Goal: Task Accomplishment & Management: Manage account settings

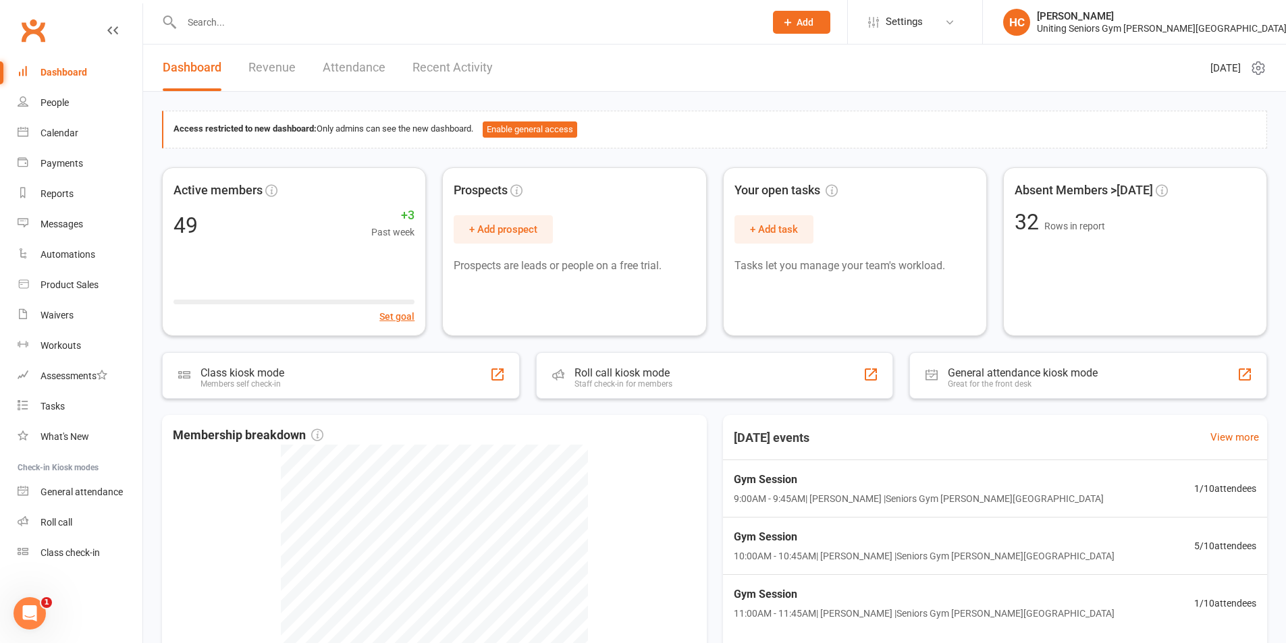
drag, startPoint x: 34, startPoint y: 17, endPoint x: 401, endPoint y: 35, distance: 367.8
click at [401, 35] on div at bounding box center [459, 22] width 594 height 44
click at [396, 21] on input "text" at bounding box center [467, 22] width 578 height 19
click at [1157, 225] on span "32 Rows in report" at bounding box center [1135, 220] width 253 height 23
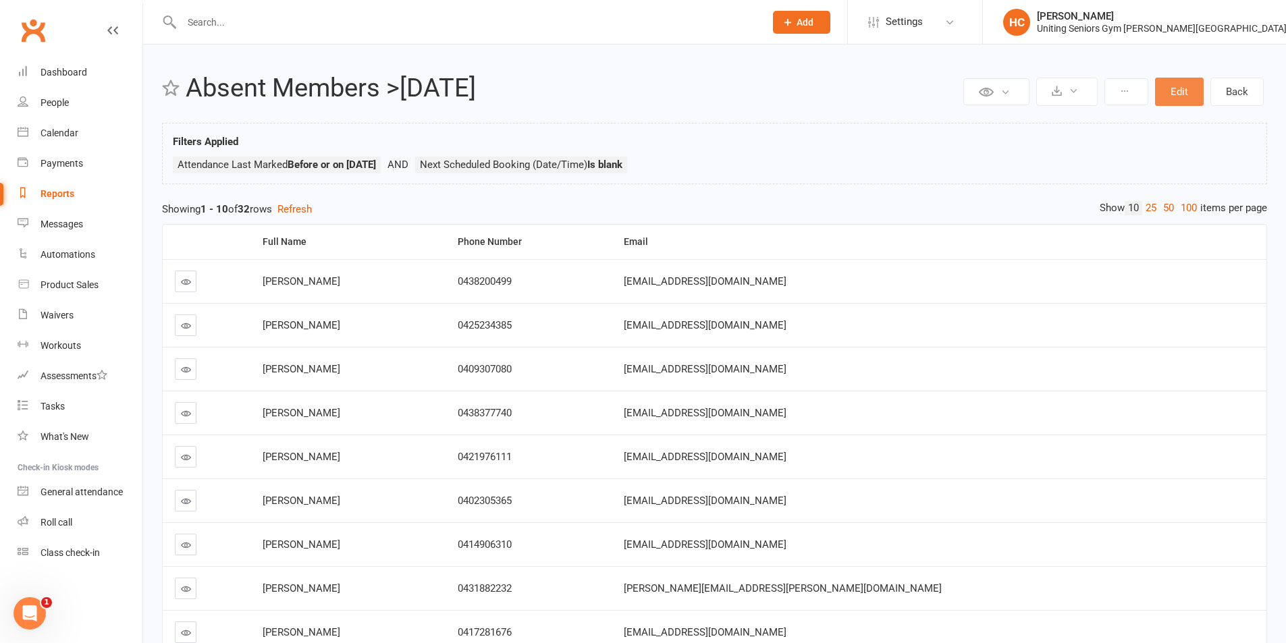
click at [1193, 96] on button "Edit" at bounding box center [1179, 92] width 49 height 28
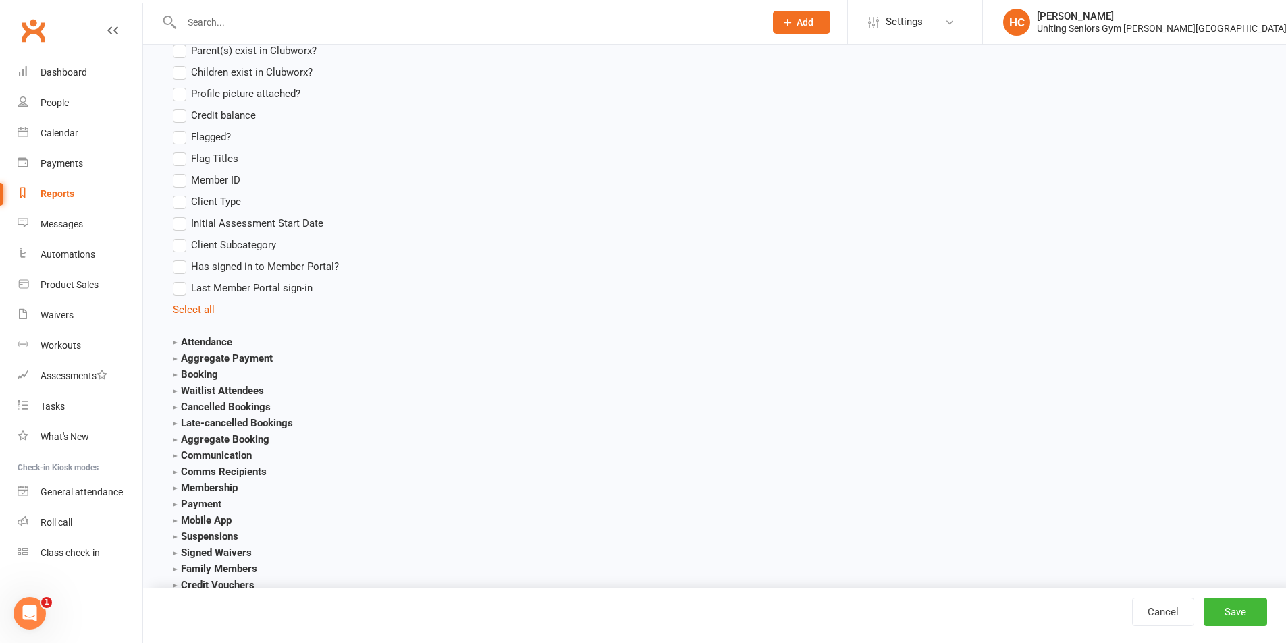
scroll to position [1350, 0]
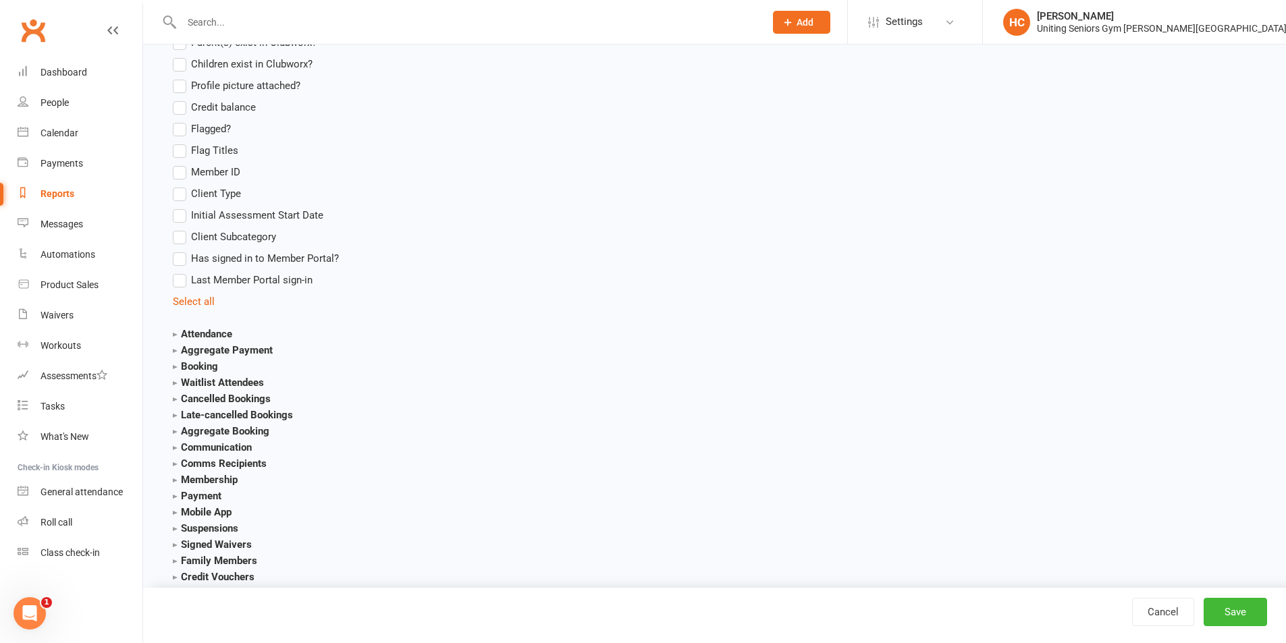
click at [178, 334] on strong "Attendance" at bounding box center [202, 334] width 59 height 12
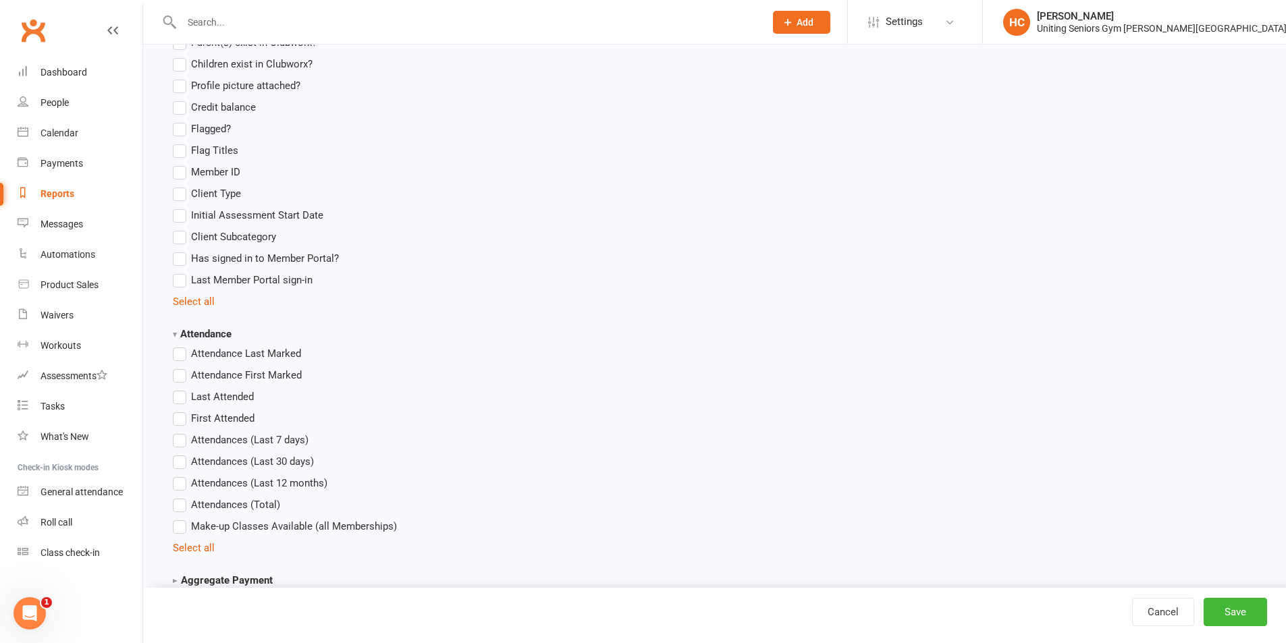
click at [229, 398] on span "Last Attended" at bounding box center [222, 396] width 63 height 14
click at [182, 389] on input "Last Attended" at bounding box center [177, 389] width 9 height 0
click at [1234, 615] on button "Save" at bounding box center [1235, 612] width 63 height 28
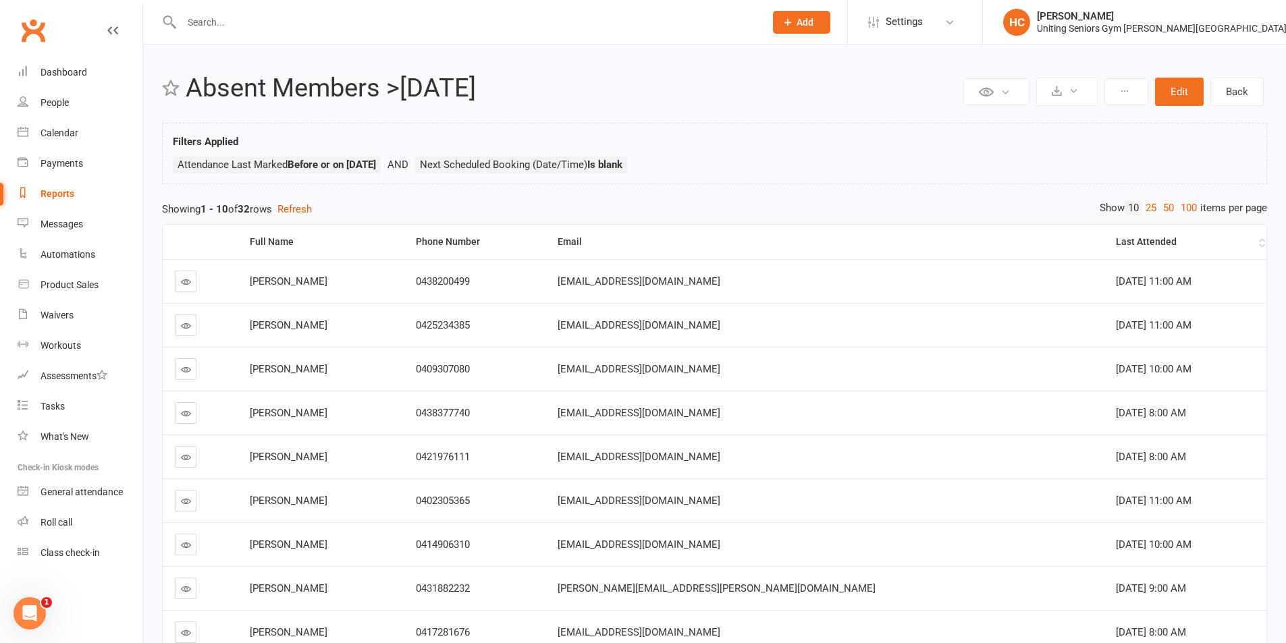
click at [1116, 242] on div "Last Attended" at bounding box center [1186, 242] width 140 height 10
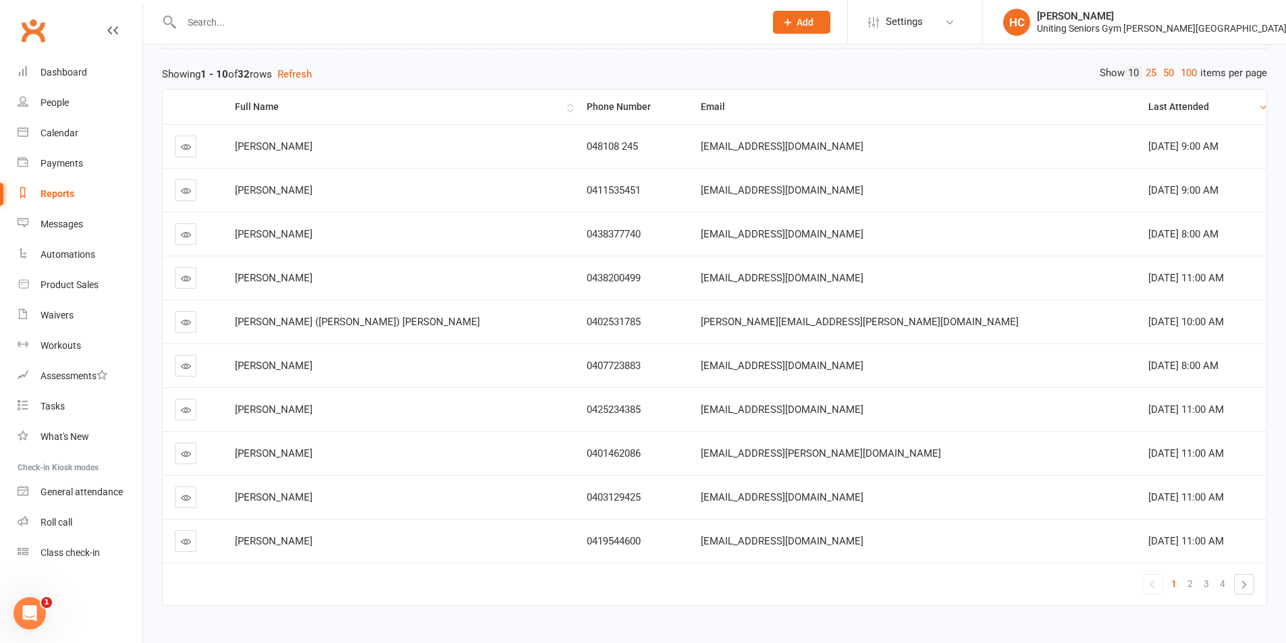
scroll to position [172, 0]
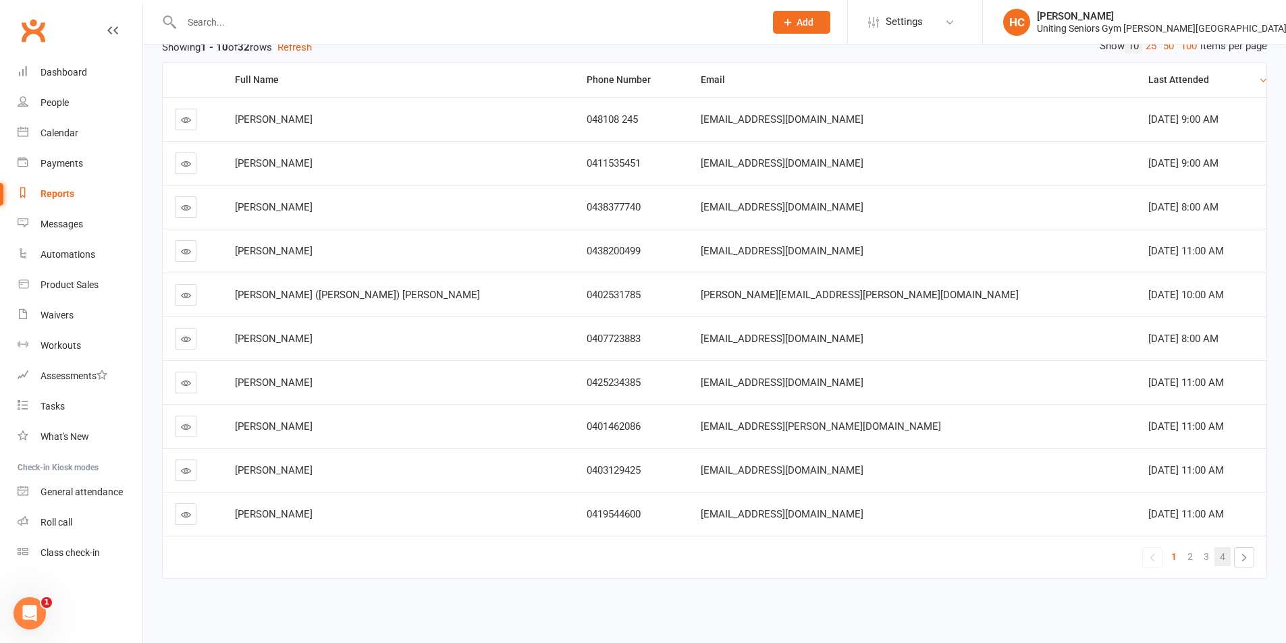
click at [1226, 548] on link "4" at bounding box center [1223, 557] width 16 height 19
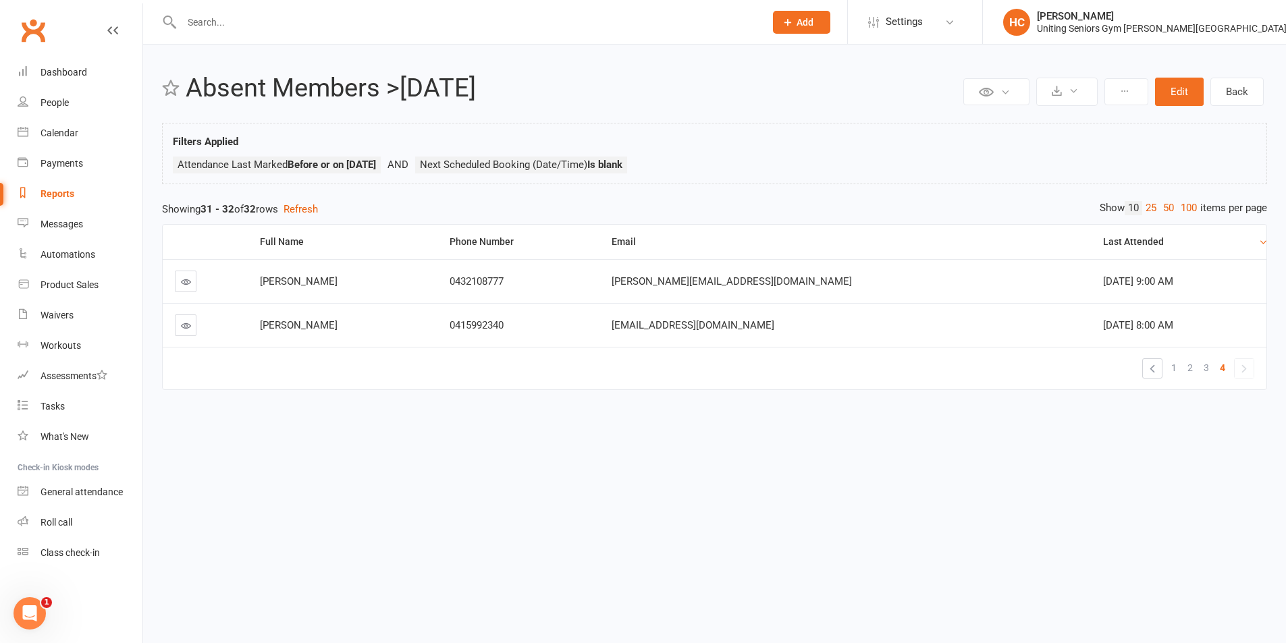
scroll to position [0, 0]
click at [417, 24] on input "text" at bounding box center [472, 22] width 588 height 19
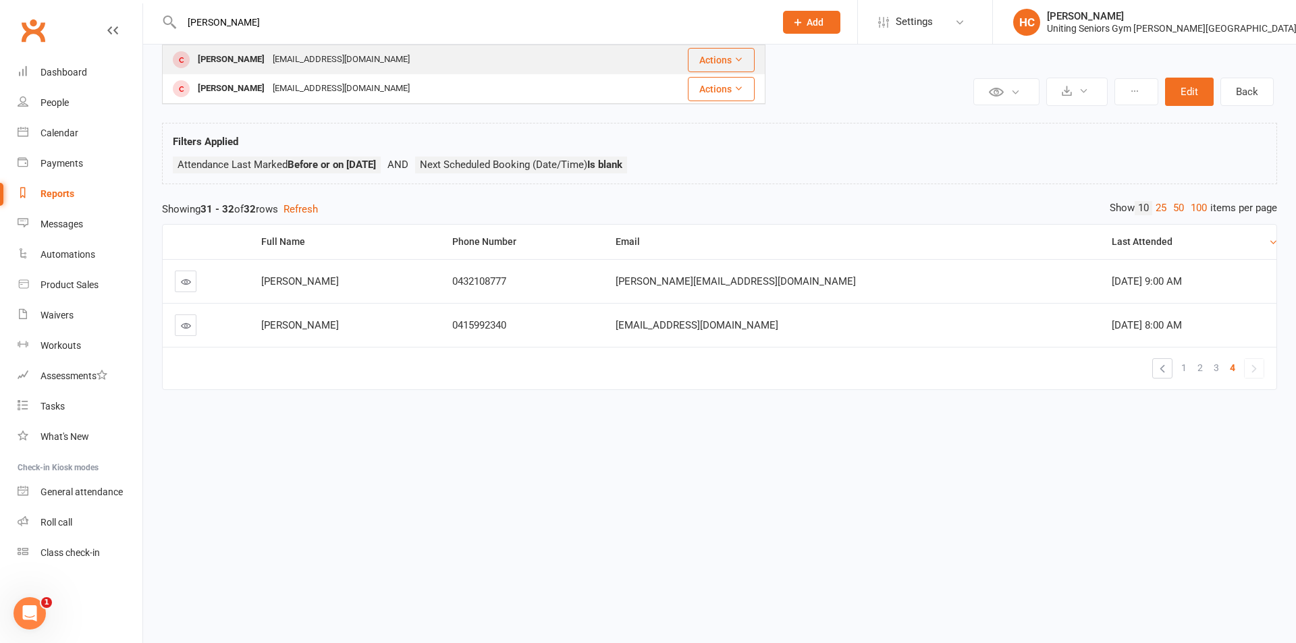
type input "susan"
click at [401, 53] on div "Susan McLauchlan smclauchlan@bigpond.com" at bounding box center [393, 60] width 461 height 28
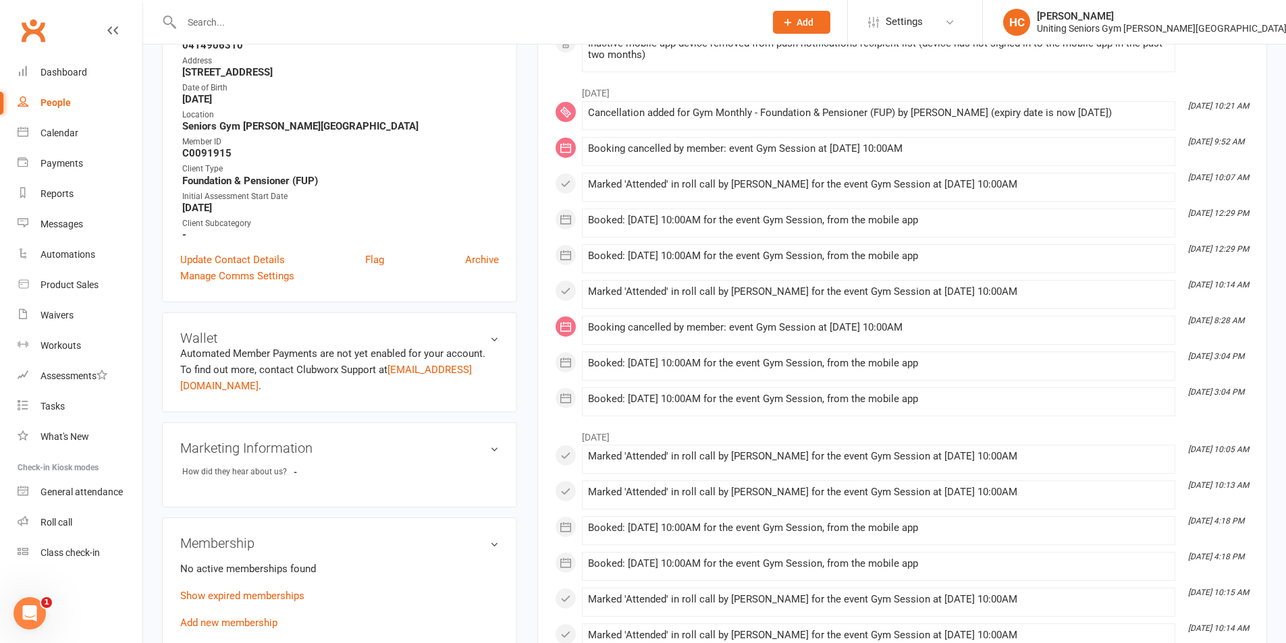
scroll to position [338, 0]
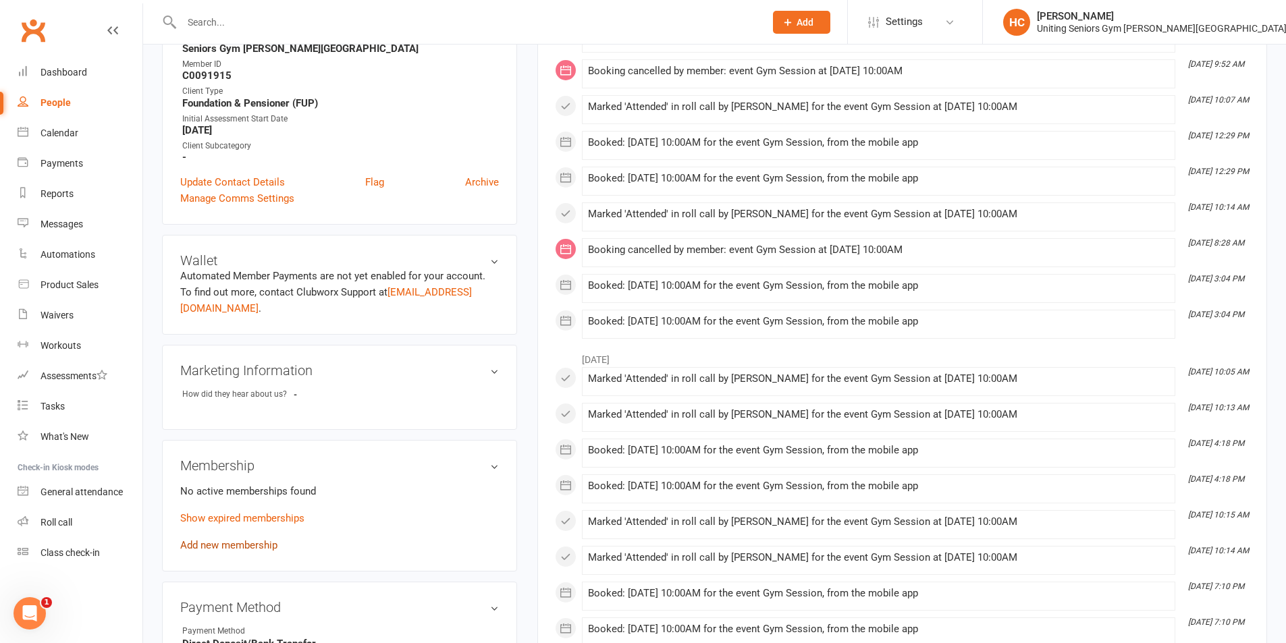
click at [268, 540] on link "Add new membership" at bounding box center [228, 546] width 97 height 12
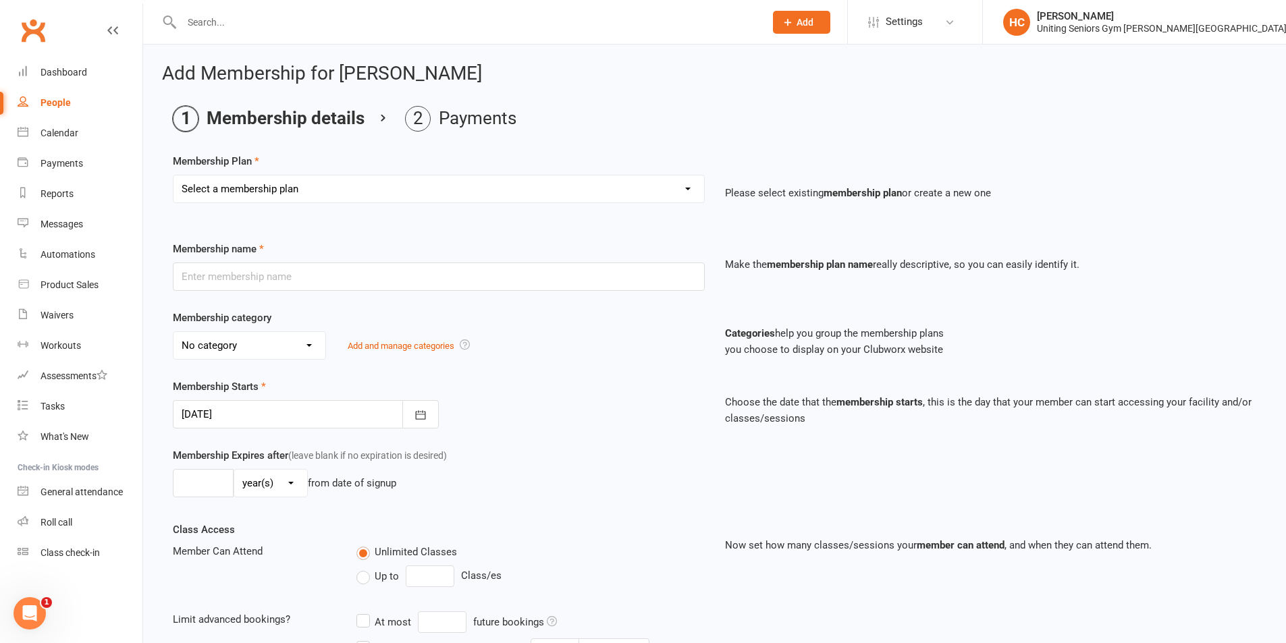
click at [294, 151] on main "Membership details Payments Membership Plan Select a membership plan Create new…" at bounding box center [714, 438] width 1105 height 664
click at [298, 201] on select "Select a membership plan Create new Membership Plan Initial Assessment + Set Up…" at bounding box center [439, 189] width 531 height 27
select select "7"
click at [174, 176] on select "Select a membership plan Create new Membership Plan Initial Assessment + Set Up…" at bounding box center [439, 189] width 531 height 27
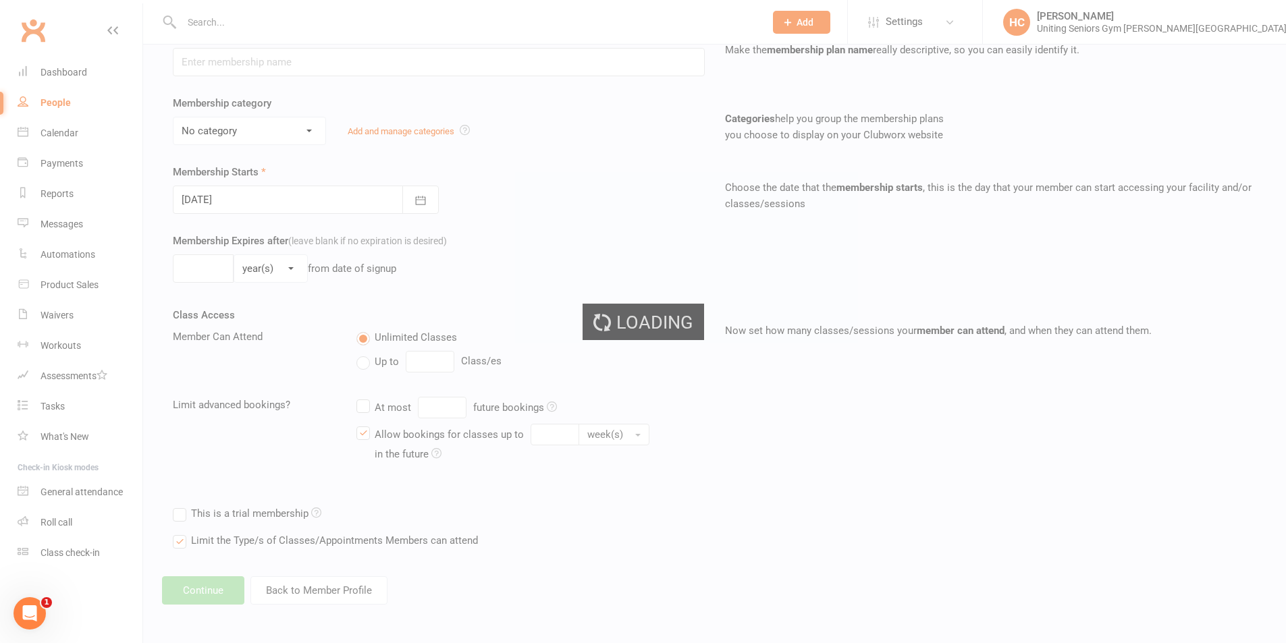
type input "Gym Monthly - Foundation & Pensioner (FUP)"
select select "4"
type input "0"
type input "4"
select select "?"
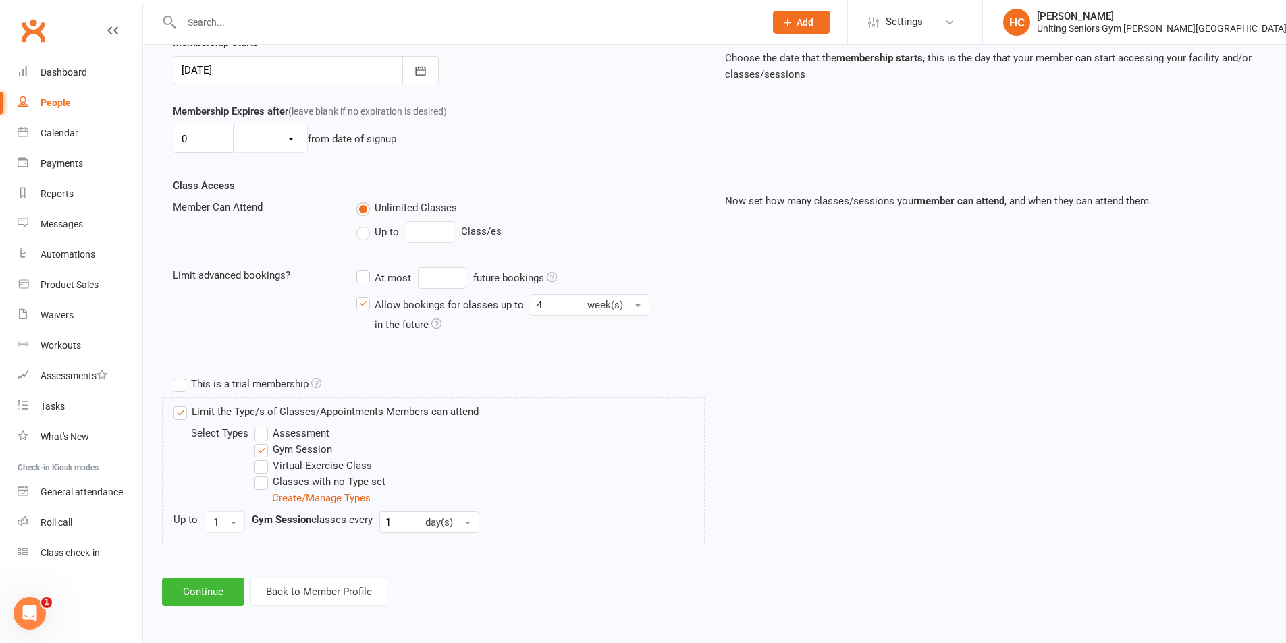
scroll to position [346, 0]
click at [215, 580] on button "Continue" at bounding box center [203, 591] width 82 height 28
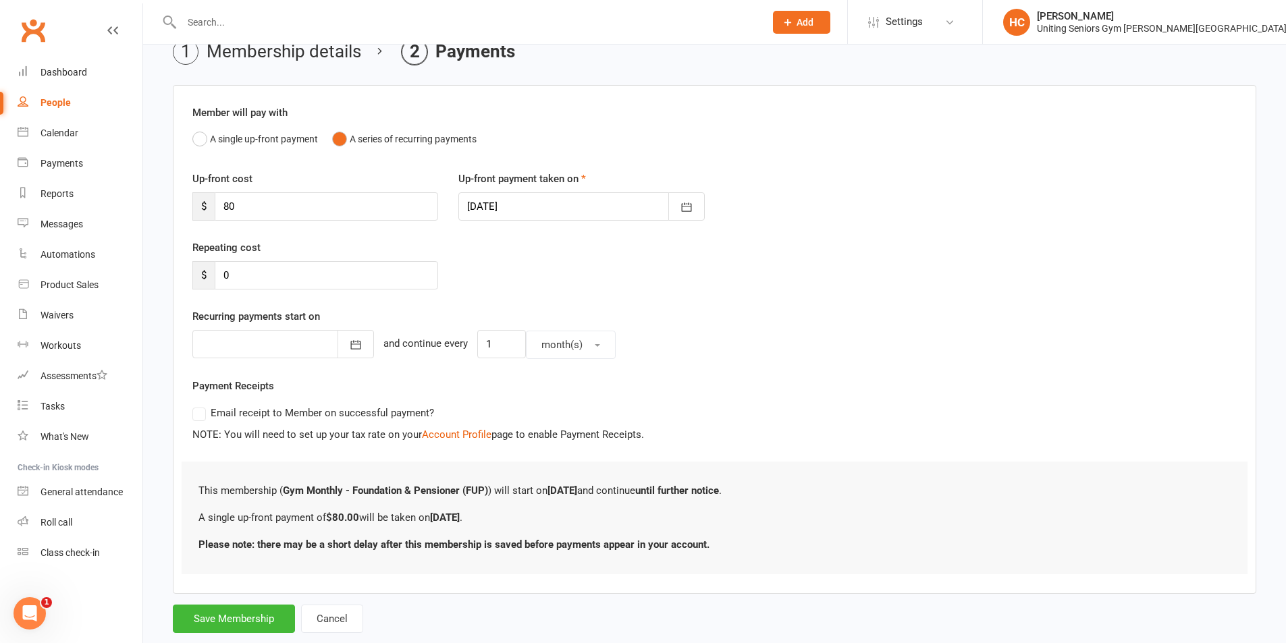
scroll to position [98, 0]
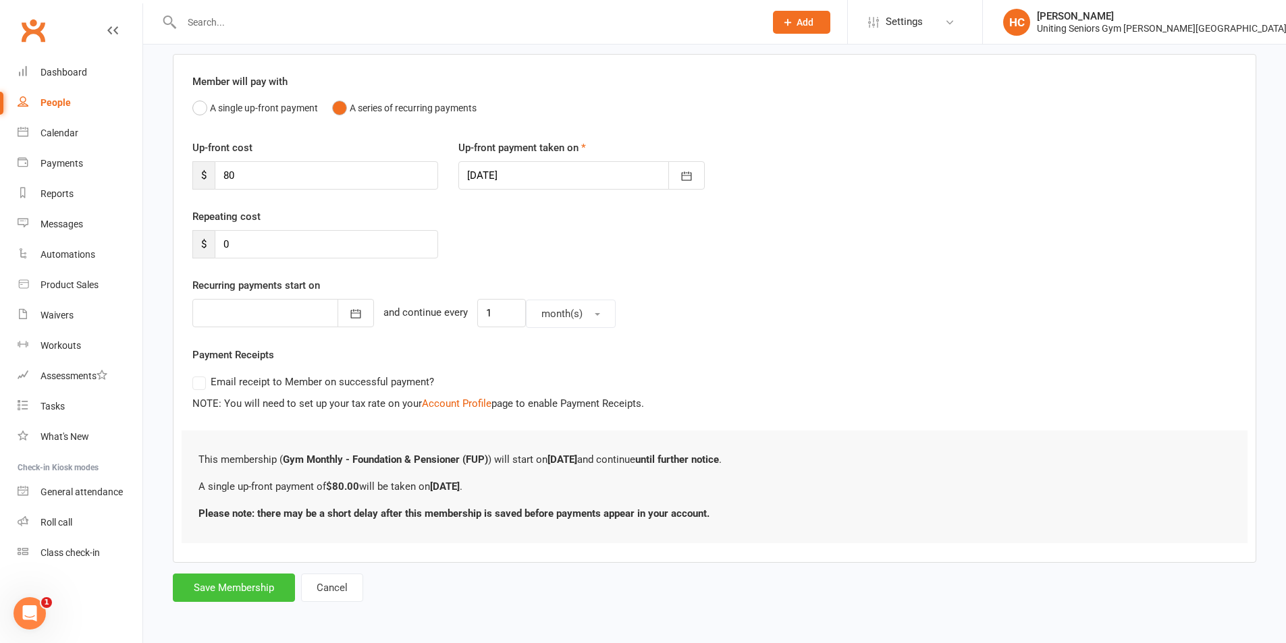
click at [222, 587] on button "Save Membership" at bounding box center [234, 588] width 122 height 28
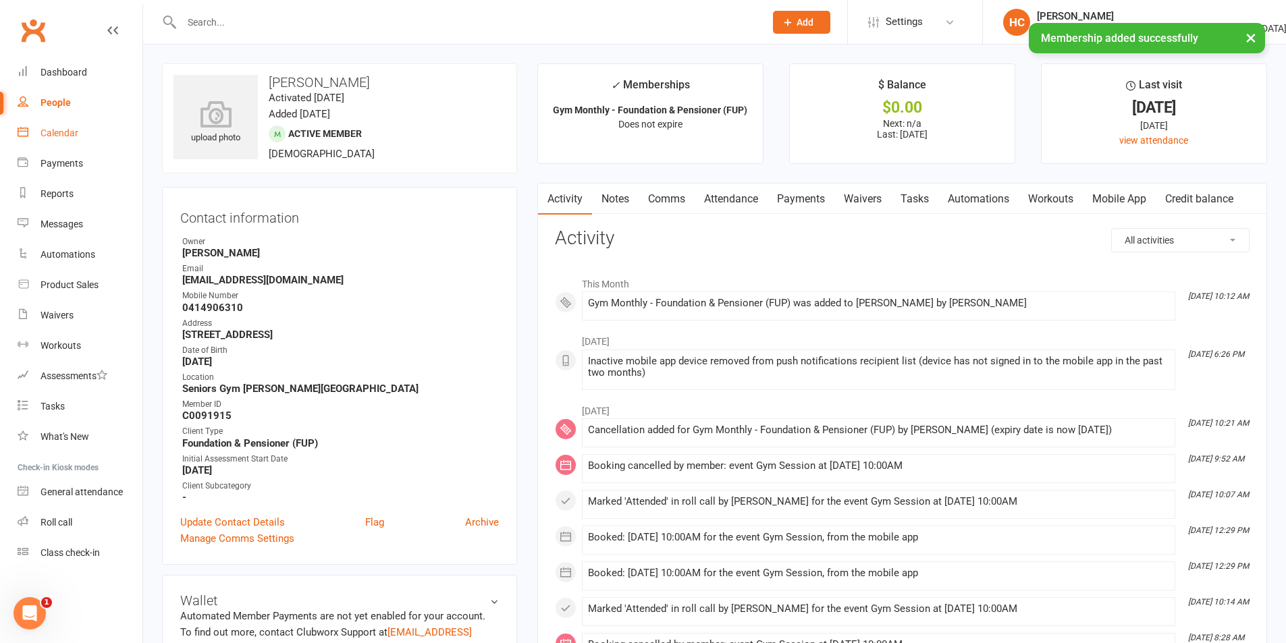
click at [72, 126] on link "Calendar" at bounding box center [80, 133] width 125 height 30
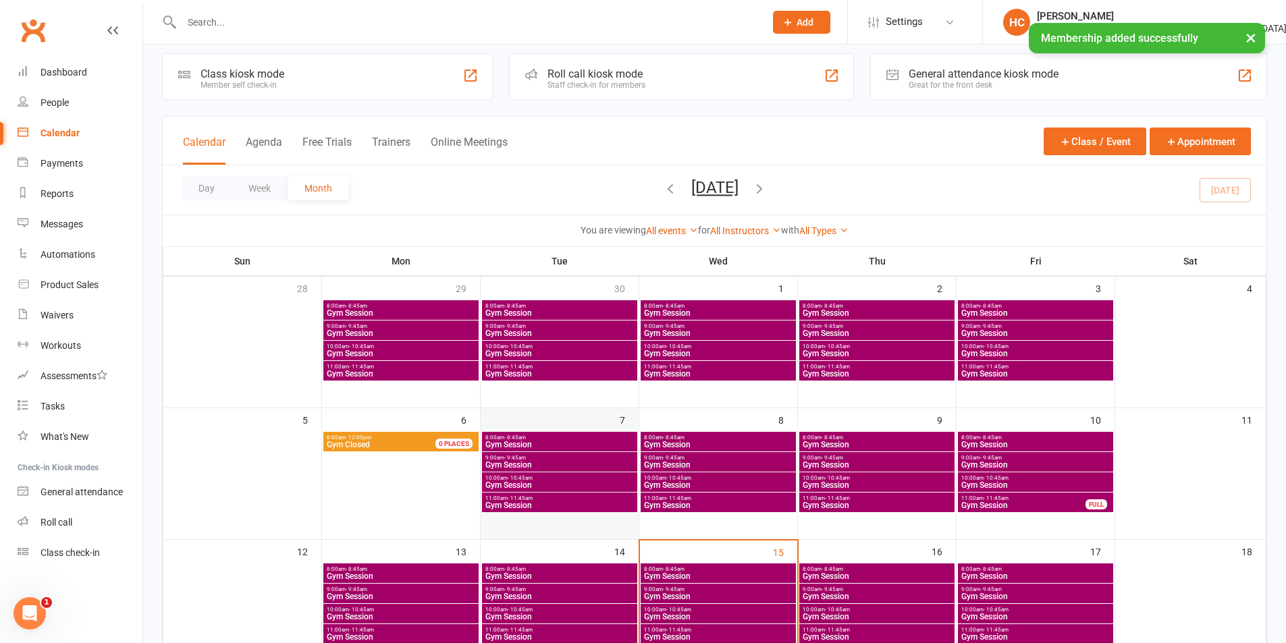
scroll to position [270, 0]
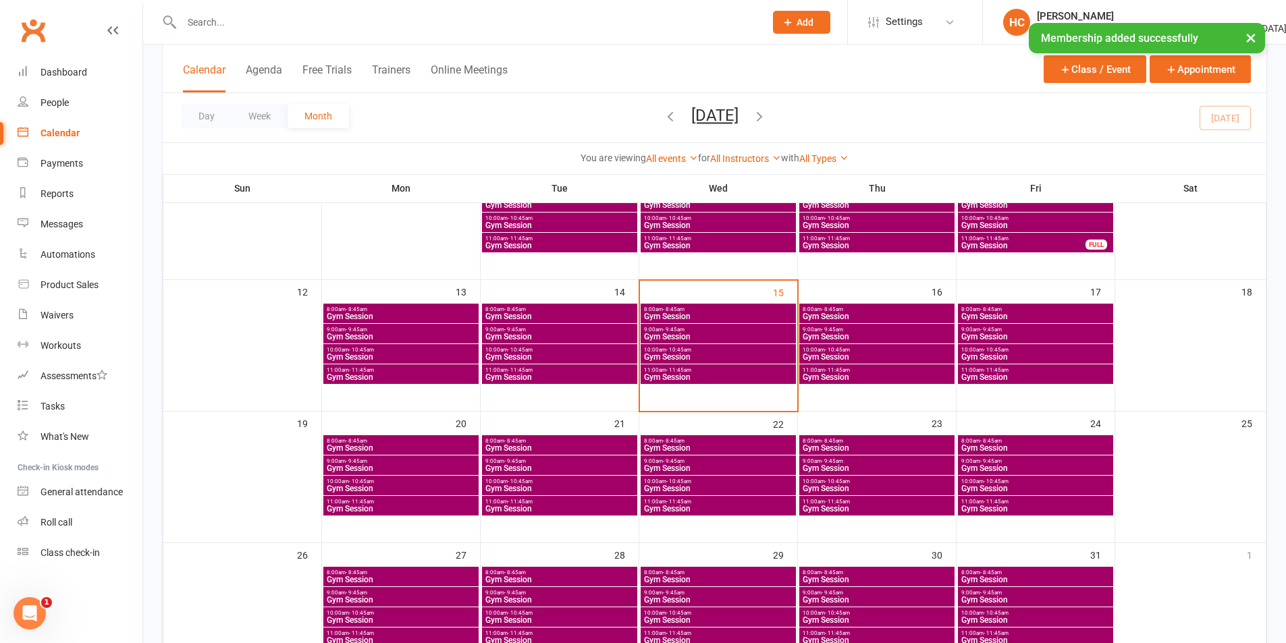
click at [686, 359] on span "Gym Session" at bounding box center [718, 357] width 150 height 8
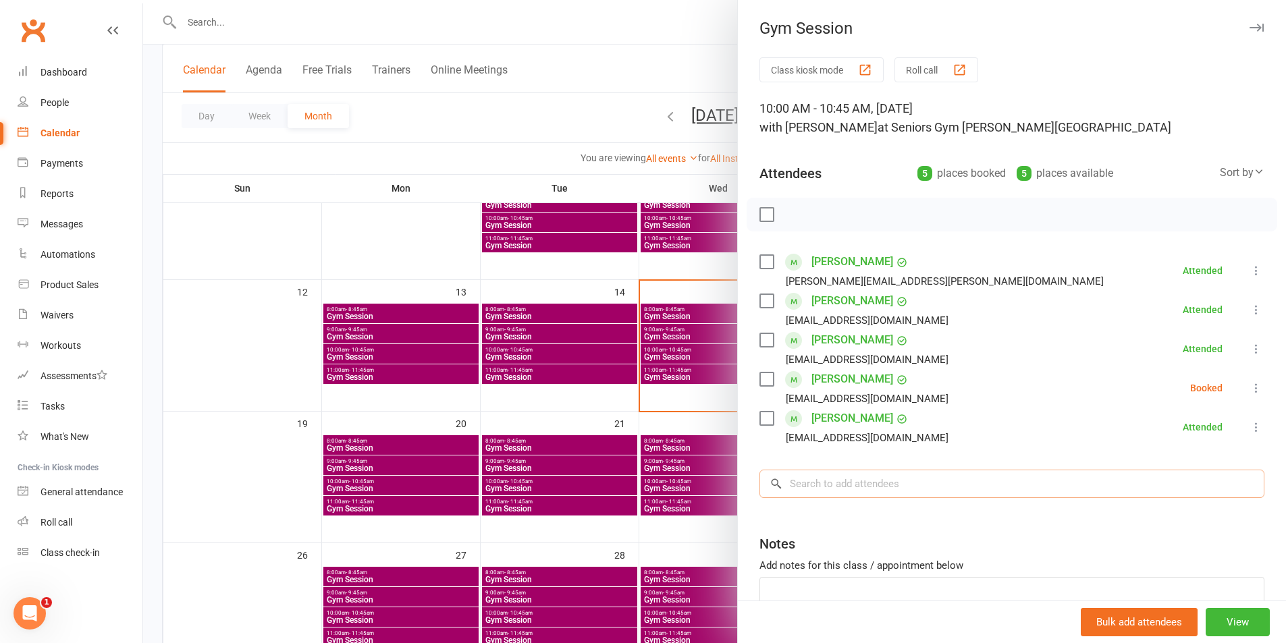
click at [957, 478] on input "search" at bounding box center [1012, 484] width 505 height 28
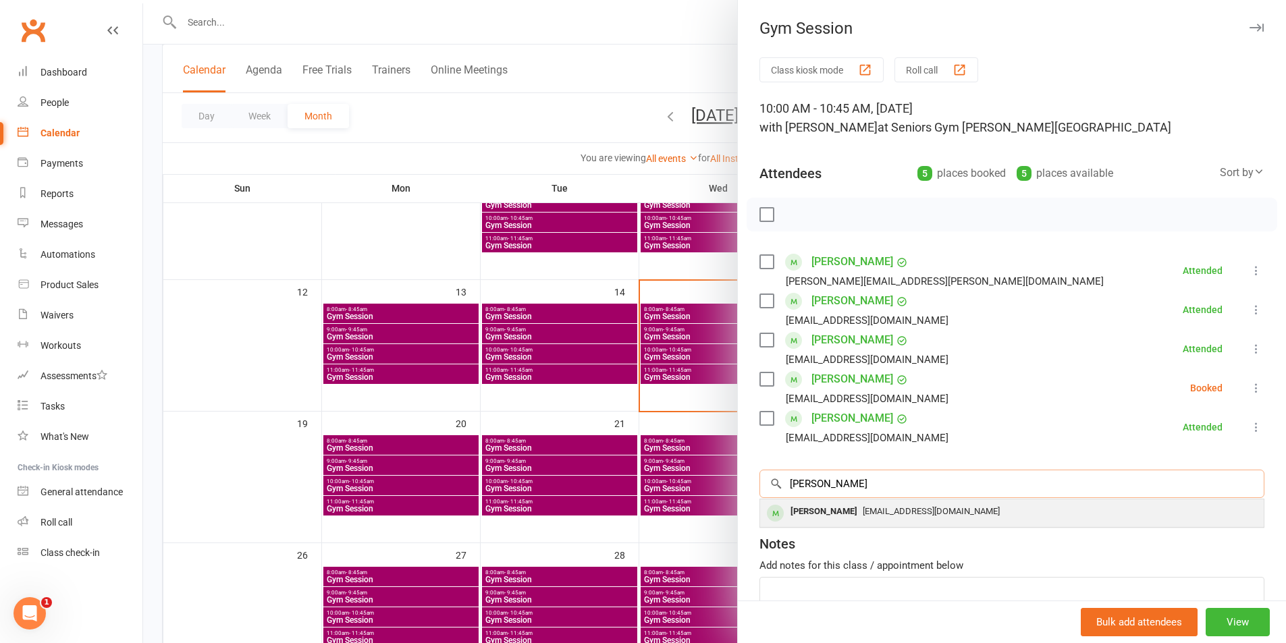
type input "susan"
click at [963, 519] on div "smclauchlan@bigpond.com" at bounding box center [1012, 512] width 493 height 20
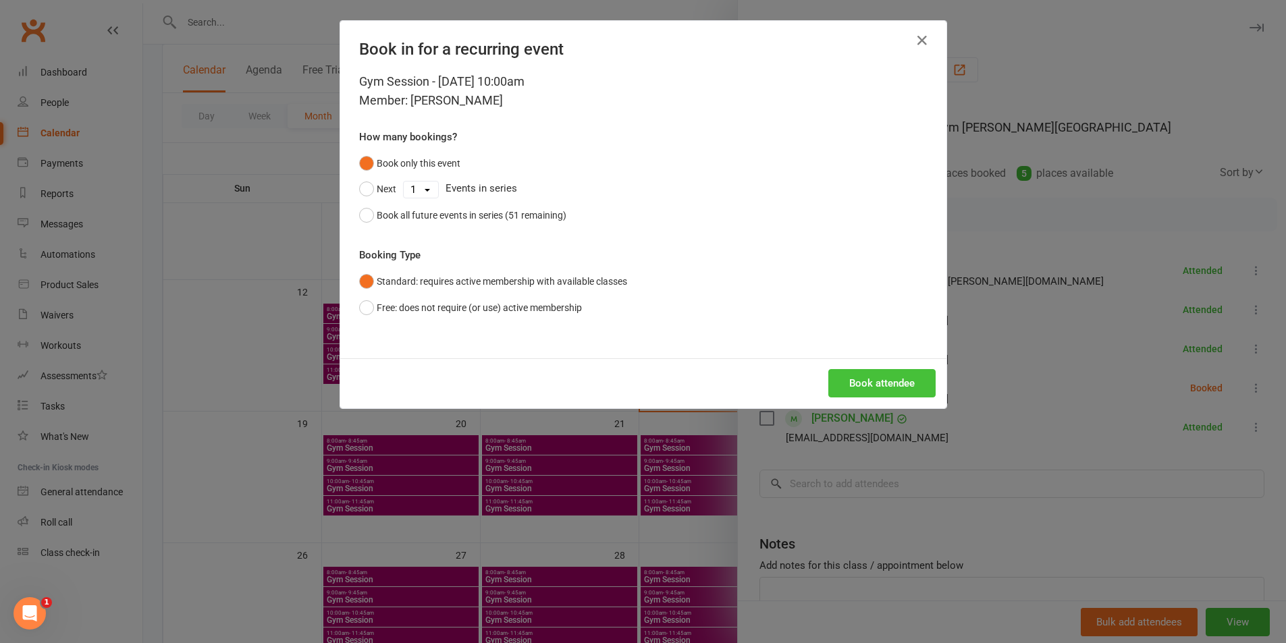
click at [877, 373] on button "Book attendee" at bounding box center [882, 383] width 107 height 28
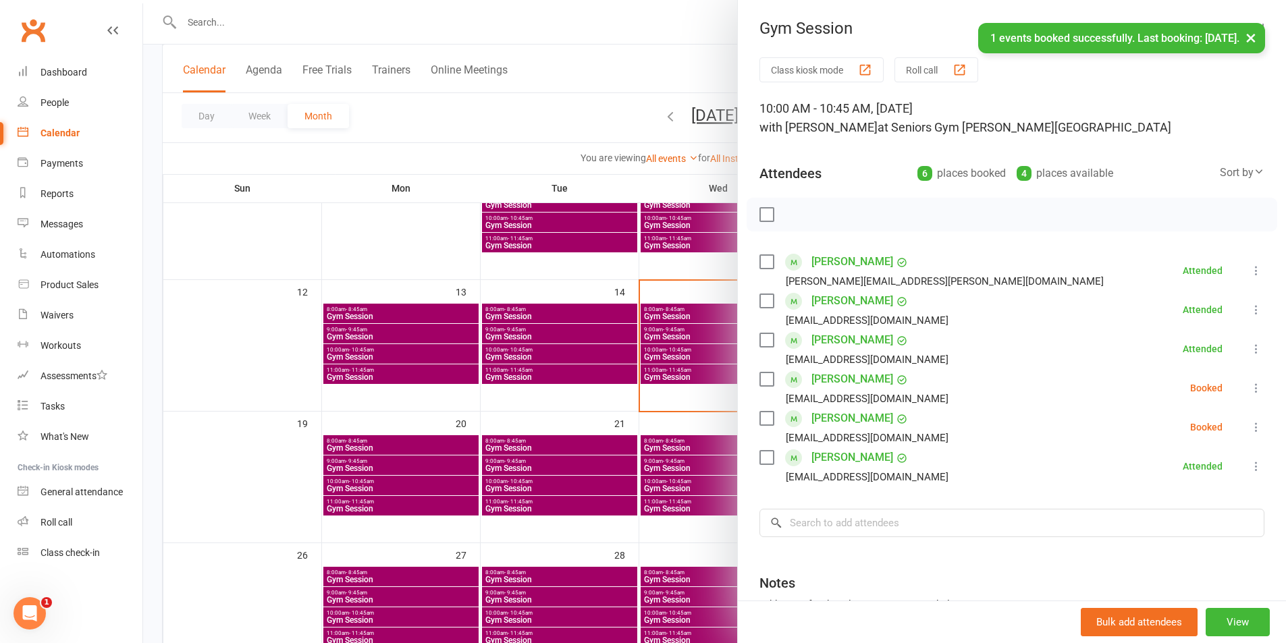
click at [1250, 426] on icon at bounding box center [1257, 428] width 14 height 14
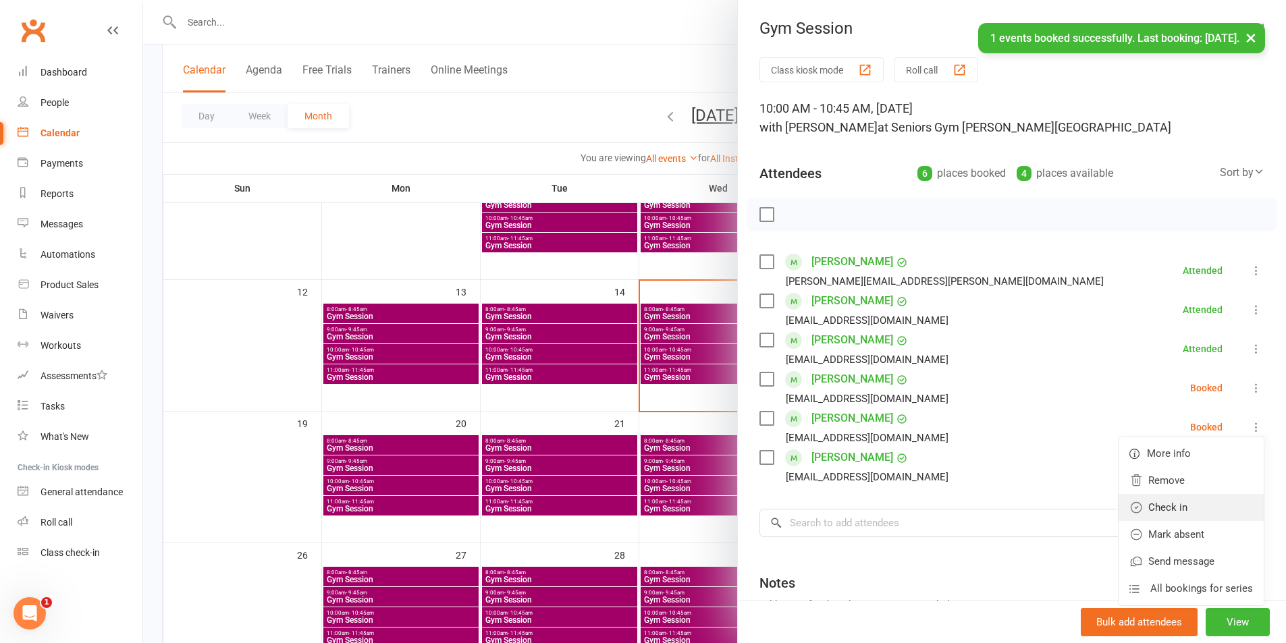
click at [1181, 500] on link "Check in" at bounding box center [1191, 507] width 145 height 27
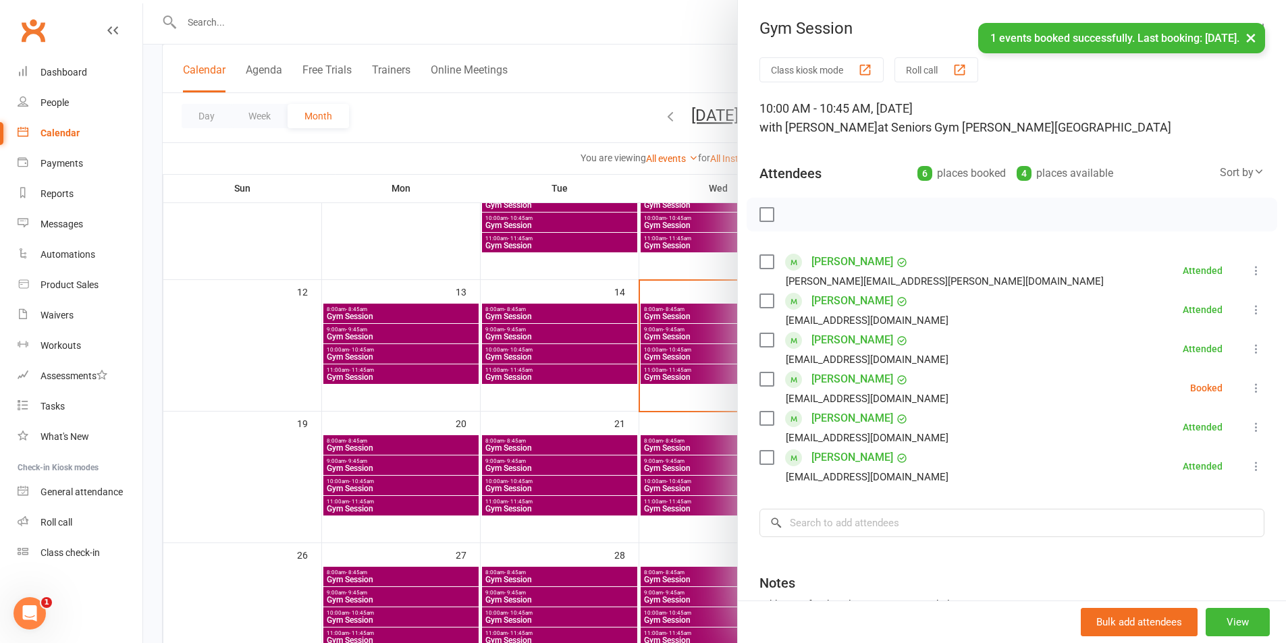
click at [52, 23] on div "× 1 events booked successfully. Last booking: Oct 15, 2025." at bounding box center [634, 23] width 1269 height 0
click at [36, 23] on div "× 1 events booked successfully. Last booking: Oct 15, 2025." at bounding box center [634, 23] width 1269 height 0
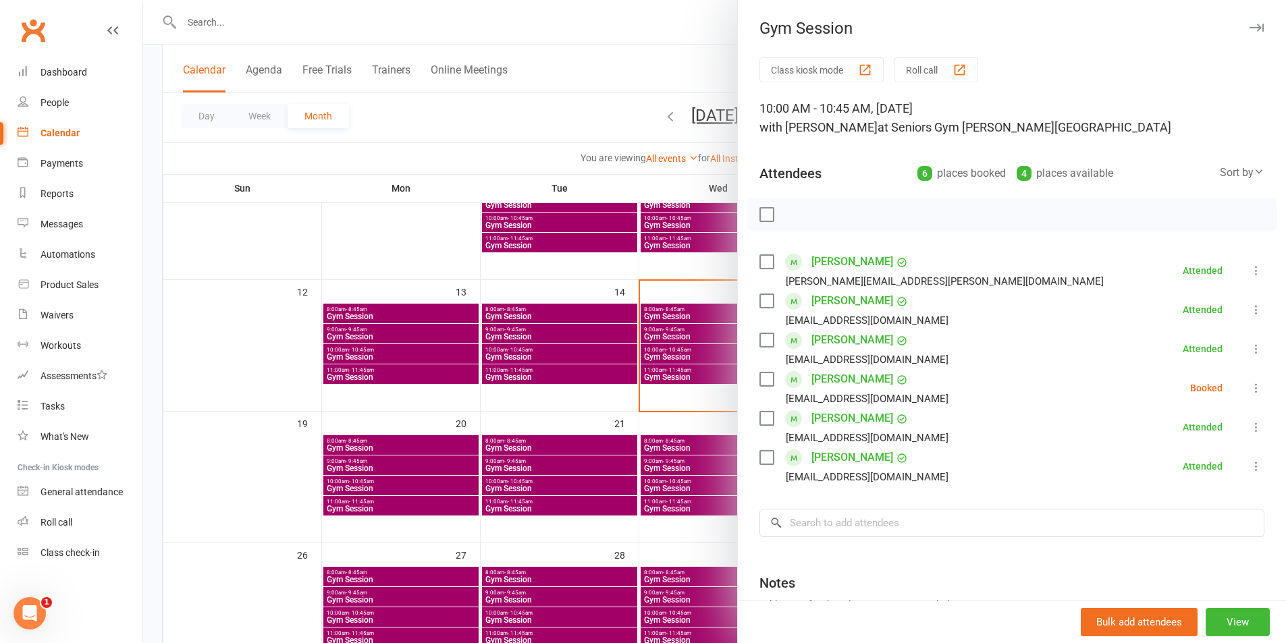
click at [36, 41] on link "Clubworx" at bounding box center [33, 31] width 34 height 34
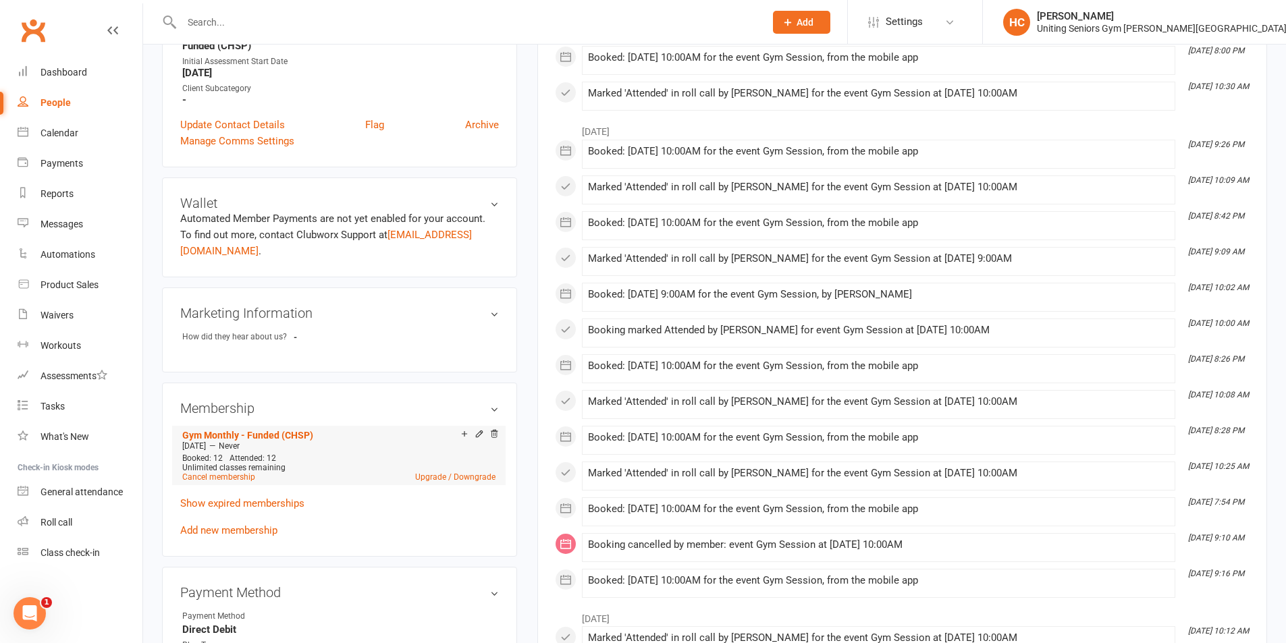
scroll to position [473, 0]
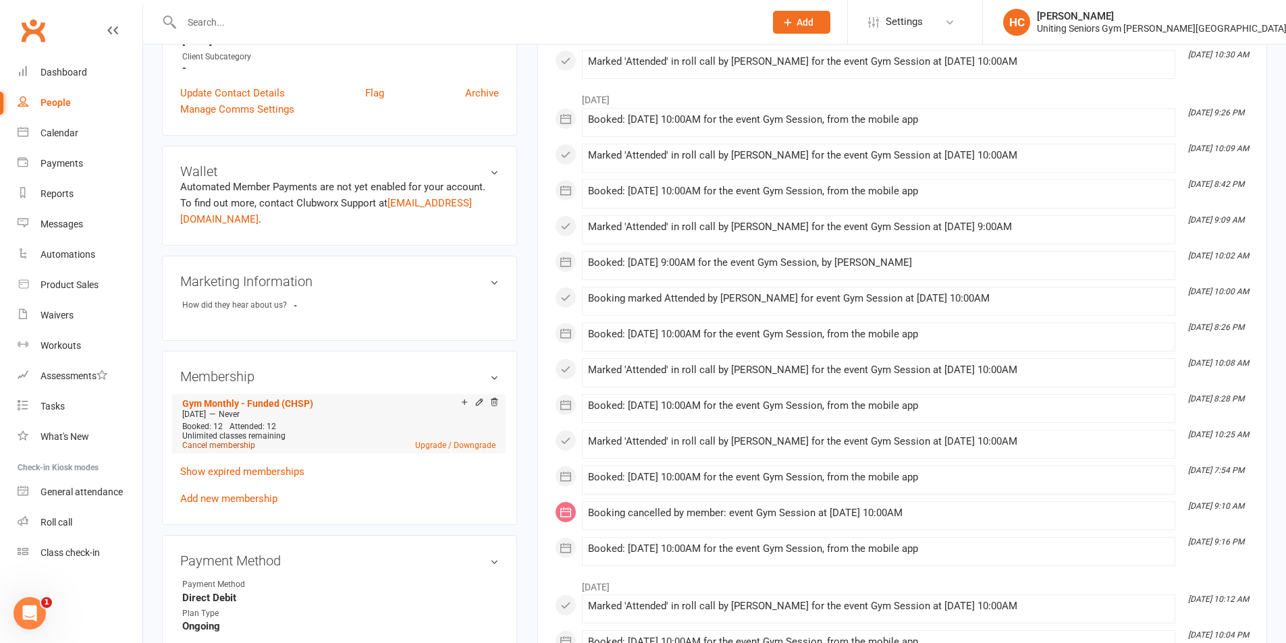
click at [215, 441] on link "Cancel membership" at bounding box center [218, 445] width 73 height 9
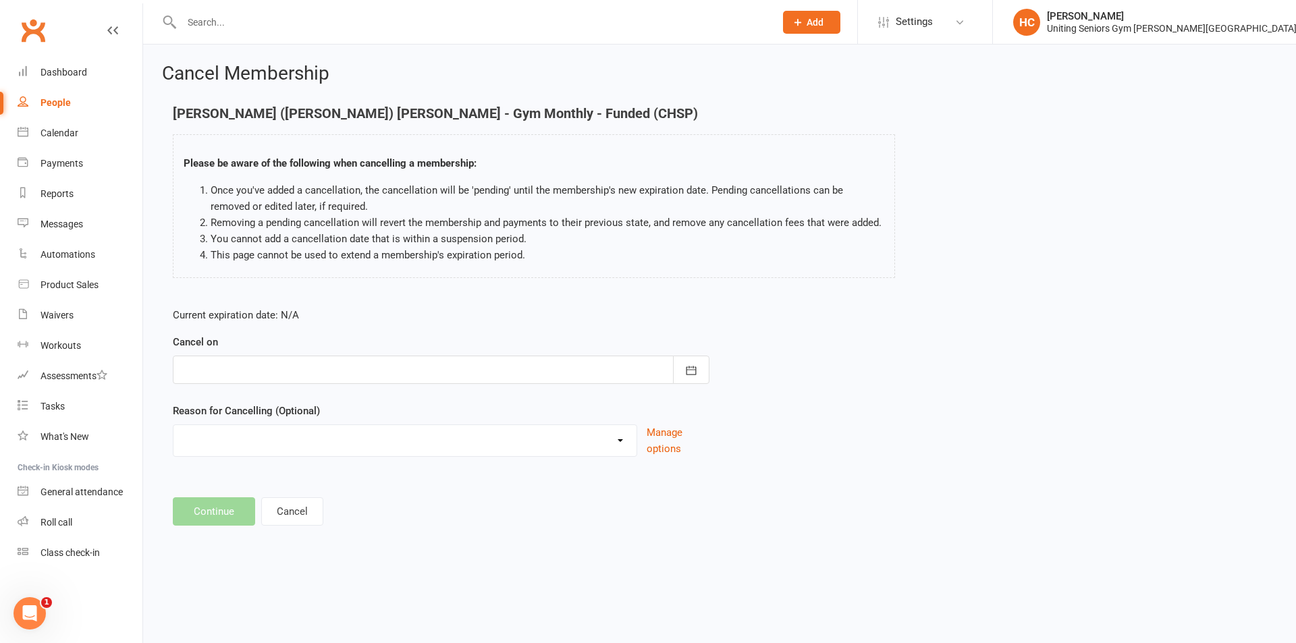
click at [245, 366] on div at bounding box center [441, 370] width 537 height 28
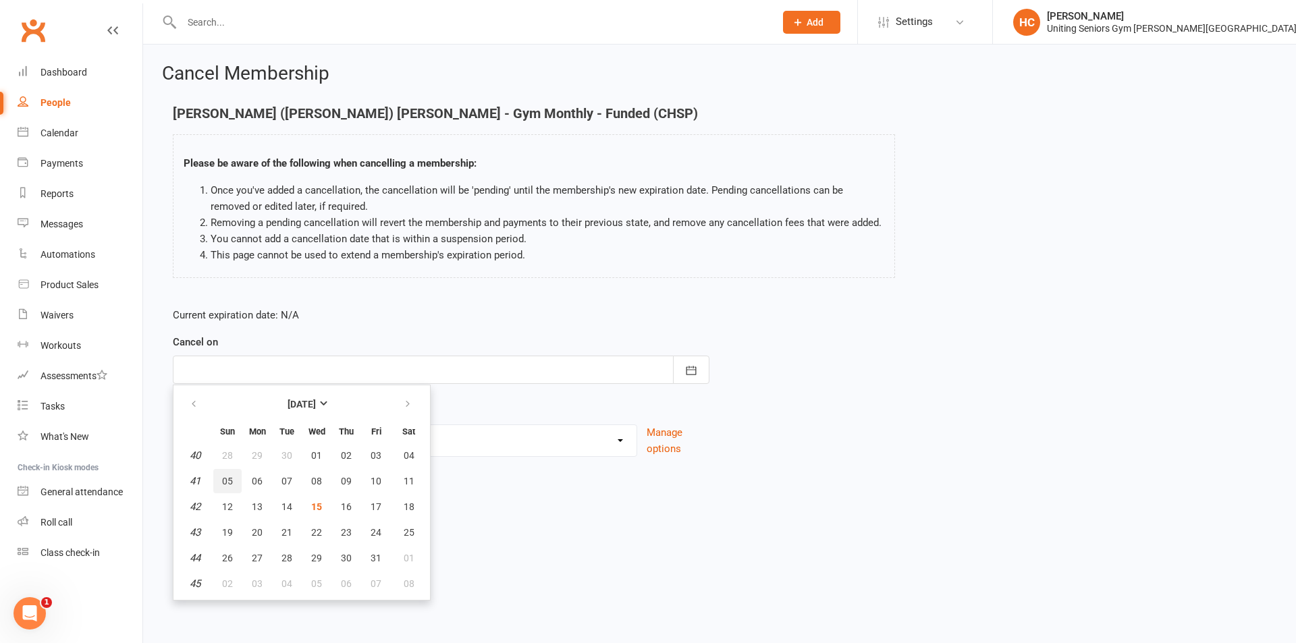
click at [232, 483] on span "05" at bounding box center [227, 481] width 11 height 11
type input "05 Oct 2025"
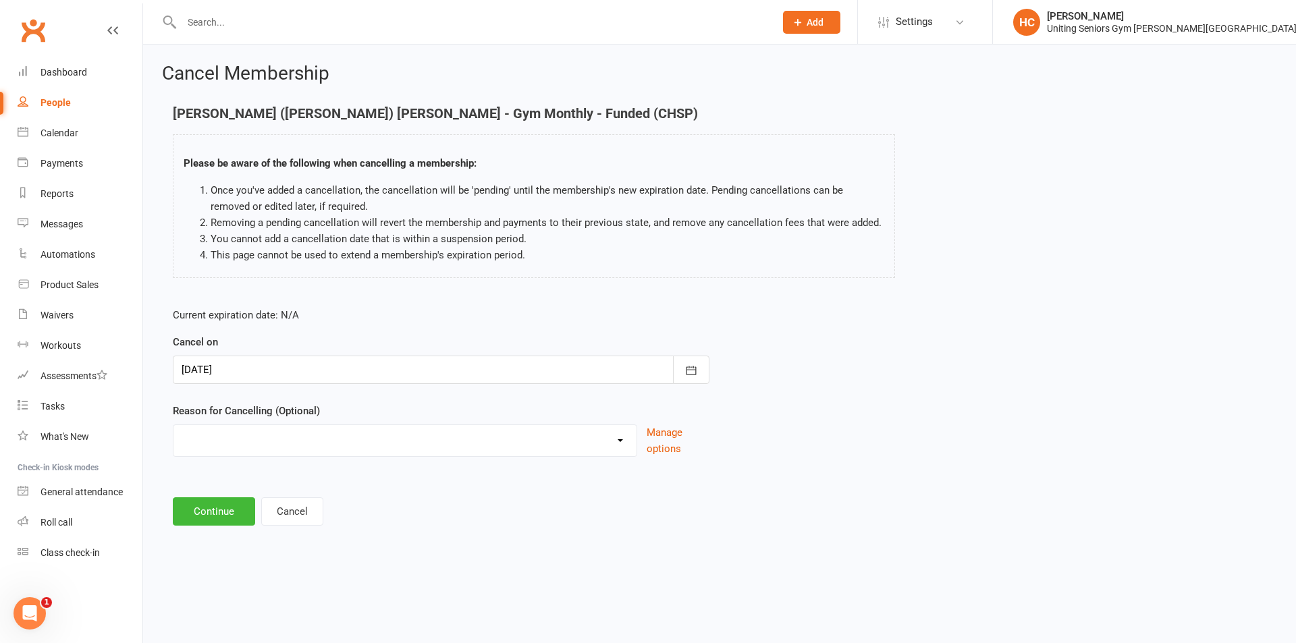
click at [232, 446] on select "Health Holiday Injury Other reason" at bounding box center [405, 438] width 463 height 27
select select "3"
click at [174, 425] on select "Health Holiday Injury Other reason" at bounding box center [405, 438] width 463 height 27
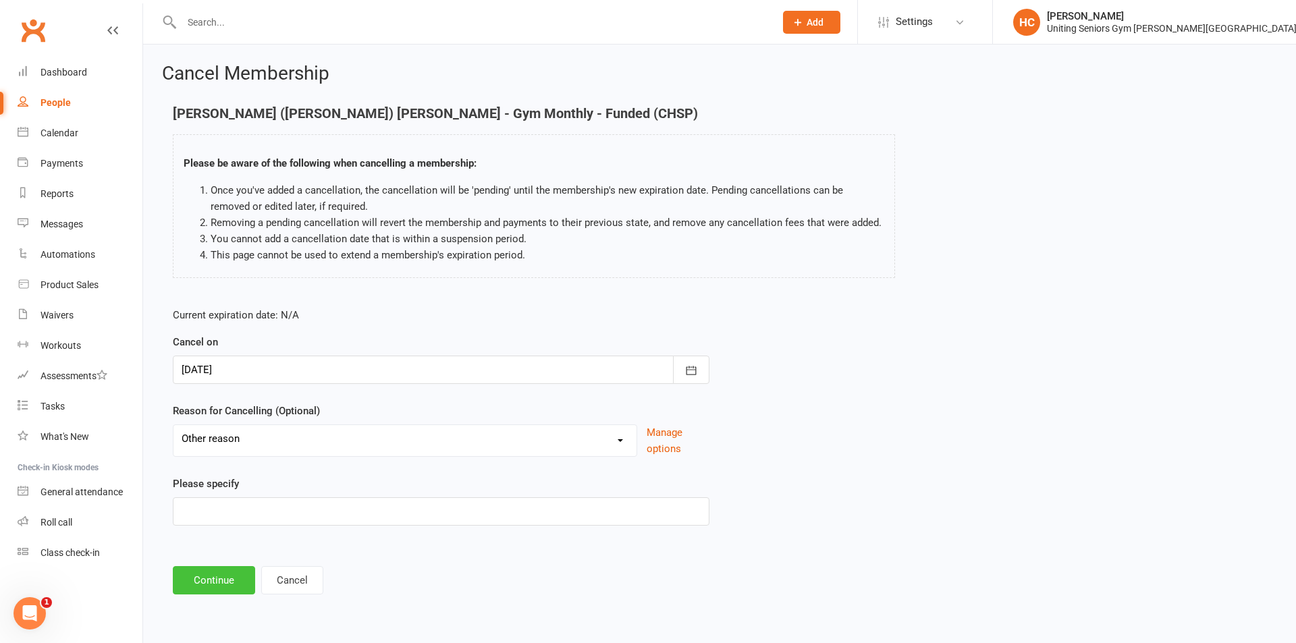
click at [228, 569] on button "Continue" at bounding box center [214, 581] width 82 height 28
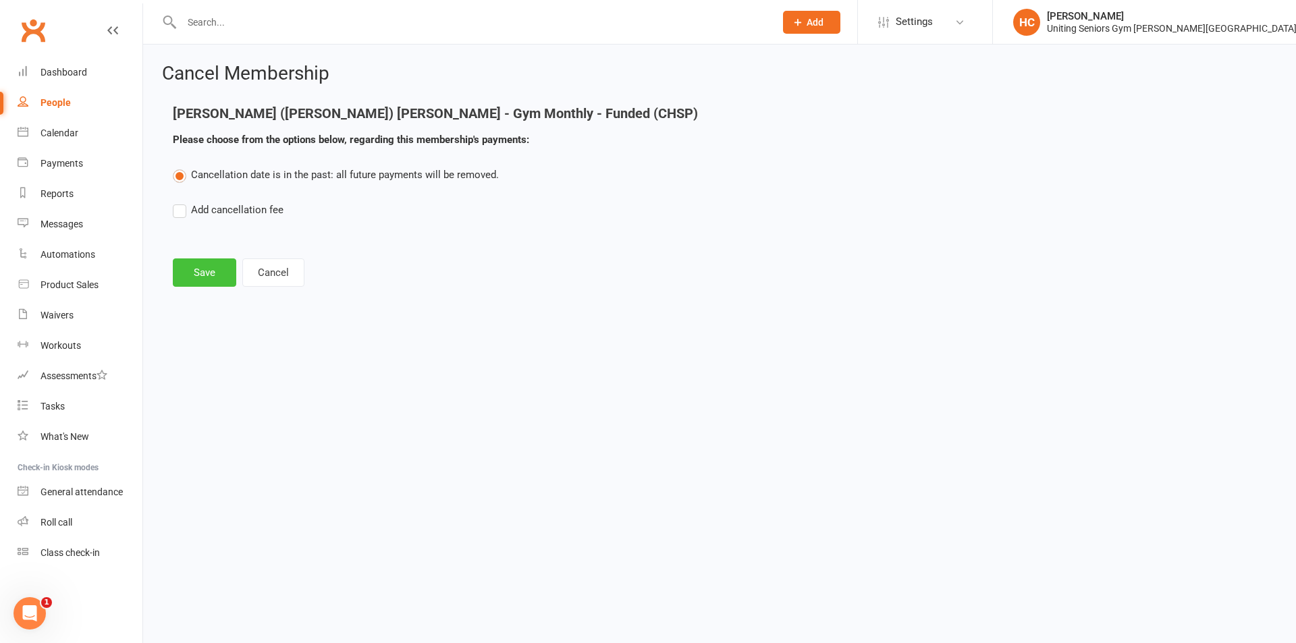
click at [221, 276] on button "Save" at bounding box center [204, 273] width 63 height 28
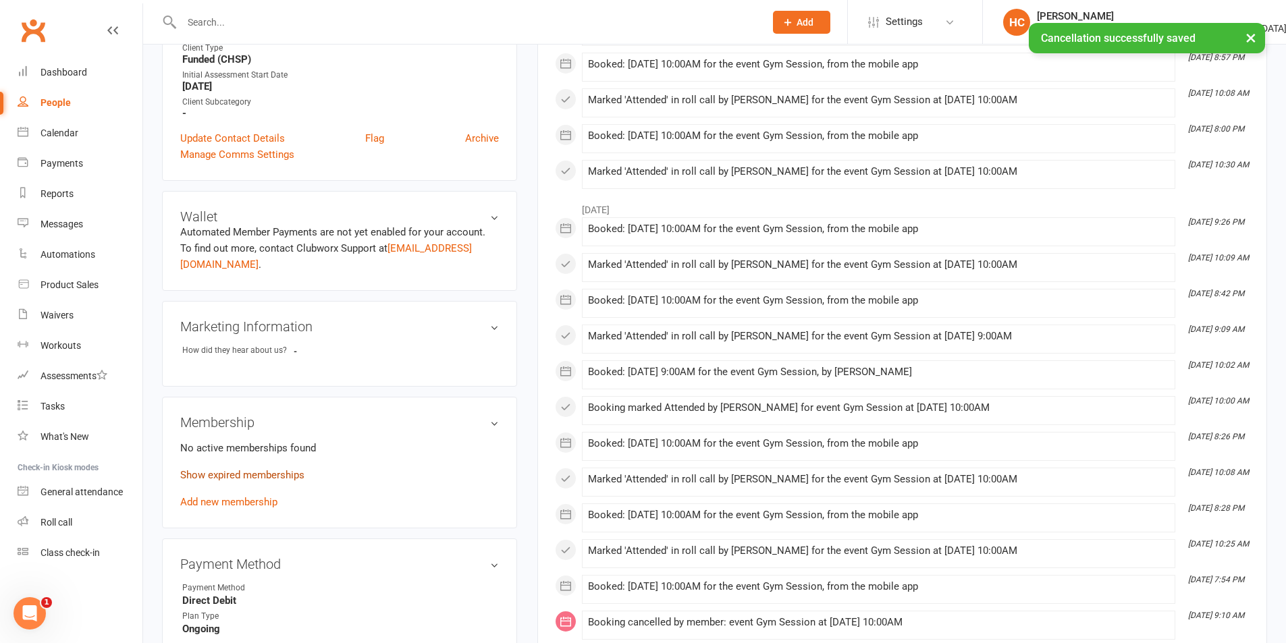
scroll to position [405, 0]
click at [267, 496] on link "Add new membership" at bounding box center [228, 502] width 97 height 12
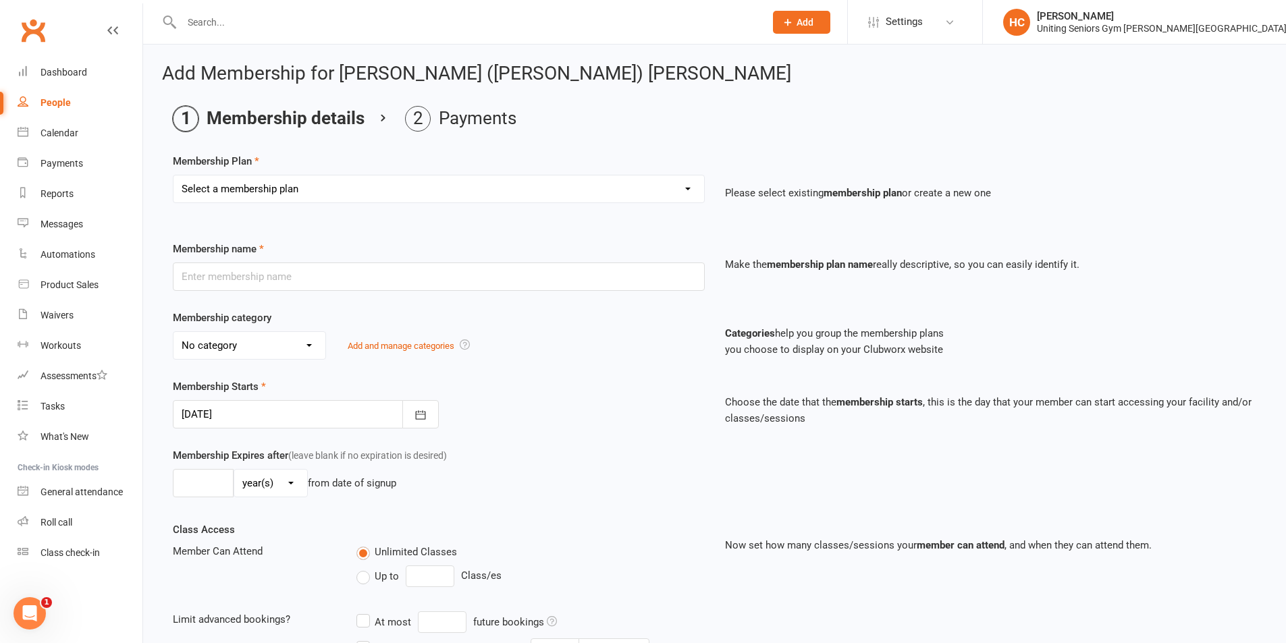
click at [255, 177] on select "Select a membership plan Create new Membership Plan Initial Assessment + Set Up…" at bounding box center [439, 189] width 531 height 27
select select "6"
click at [174, 176] on select "Select a membership plan Create new Membership Plan Initial Assessment + Set Up…" at bounding box center [439, 189] width 531 height 27
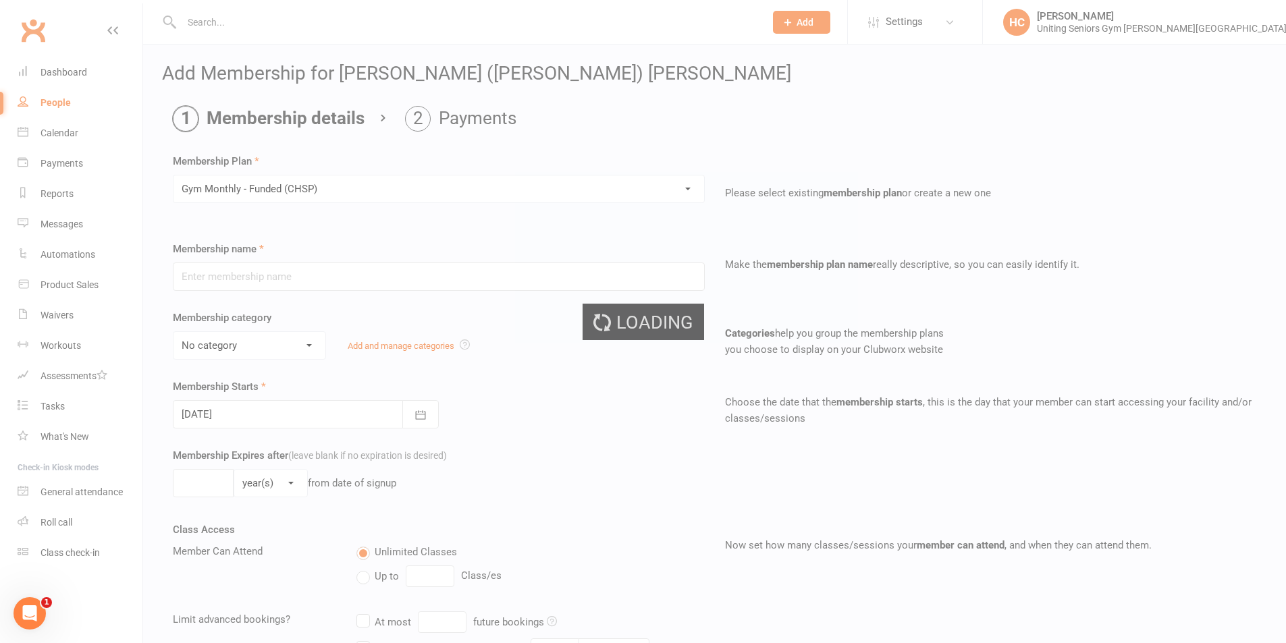
scroll to position [68, 0]
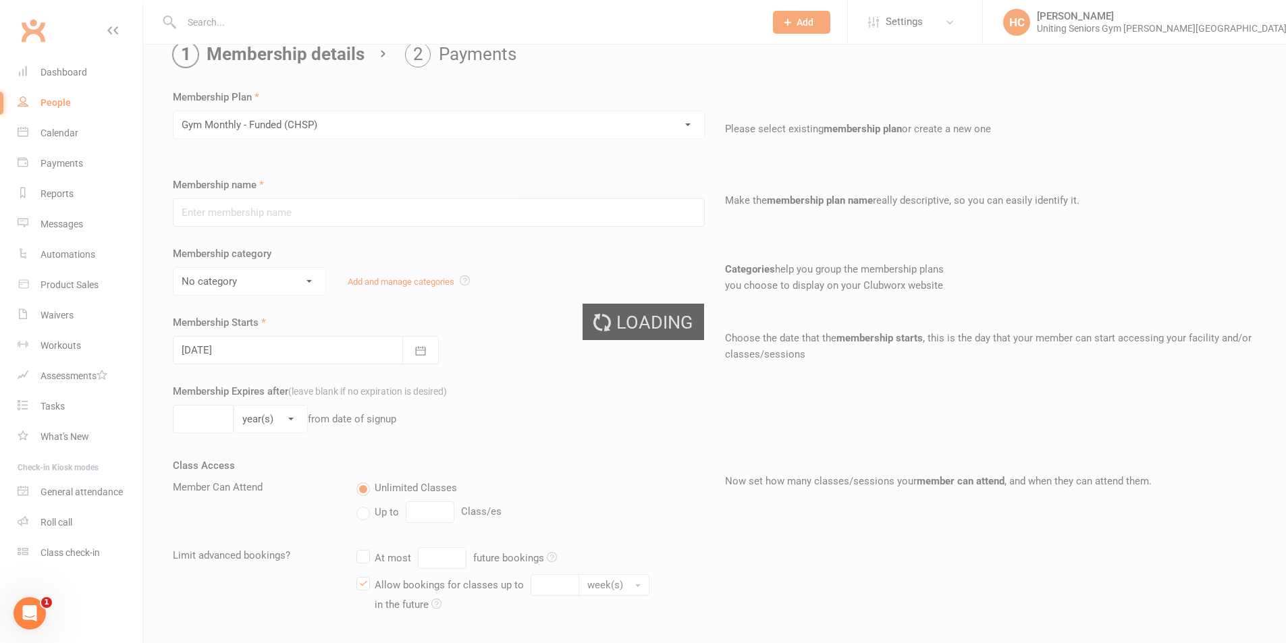
type input "Gym Monthly - Funded (CHSP)"
select select "4"
type input "0"
type input "4"
select select "?"
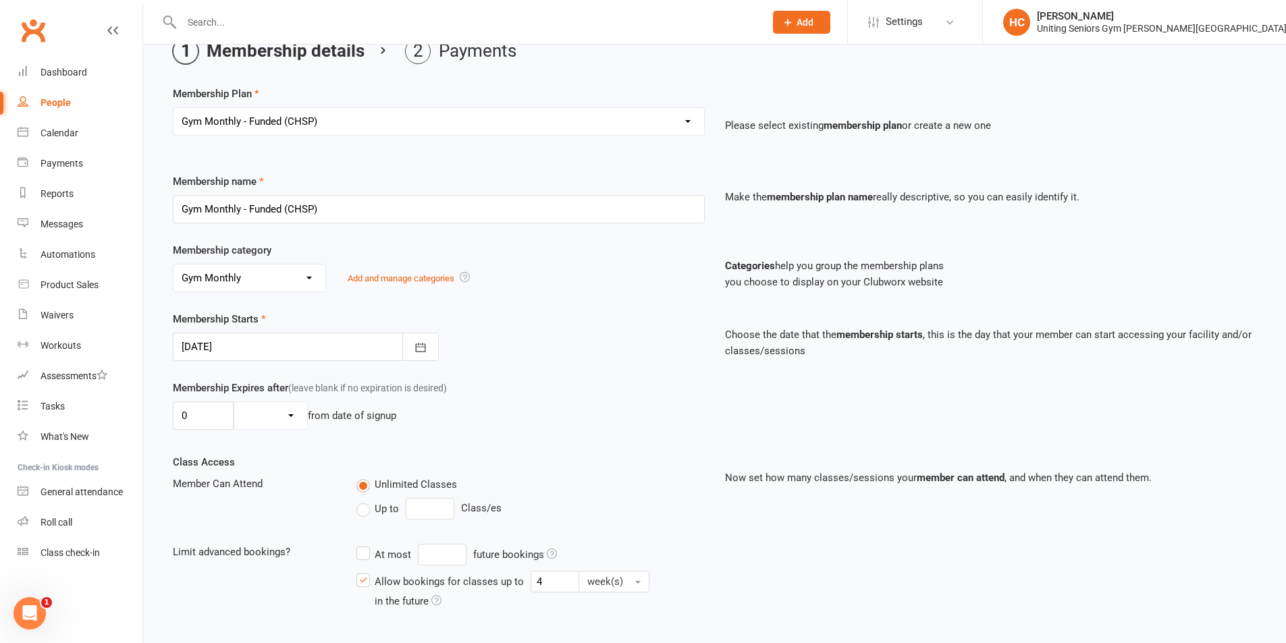
click at [298, 359] on div at bounding box center [306, 347] width 266 height 28
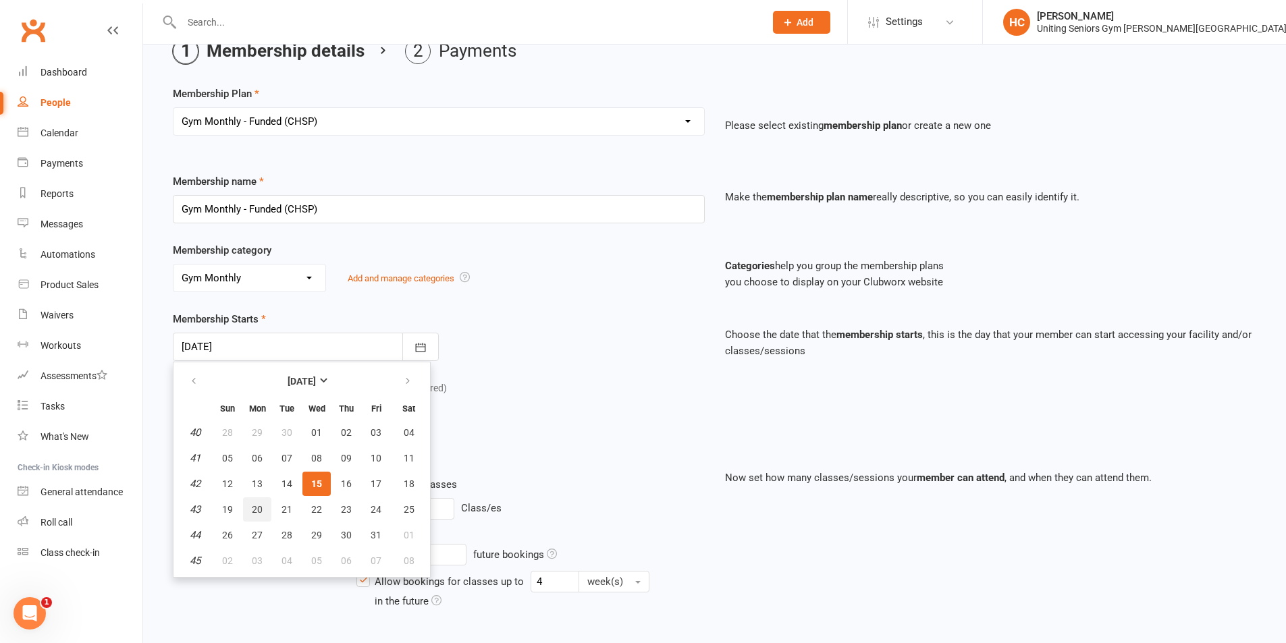
click at [256, 510] on span "20" at bounding box center [257, 509] width 11 height 11
type input "20 Oct 2025"
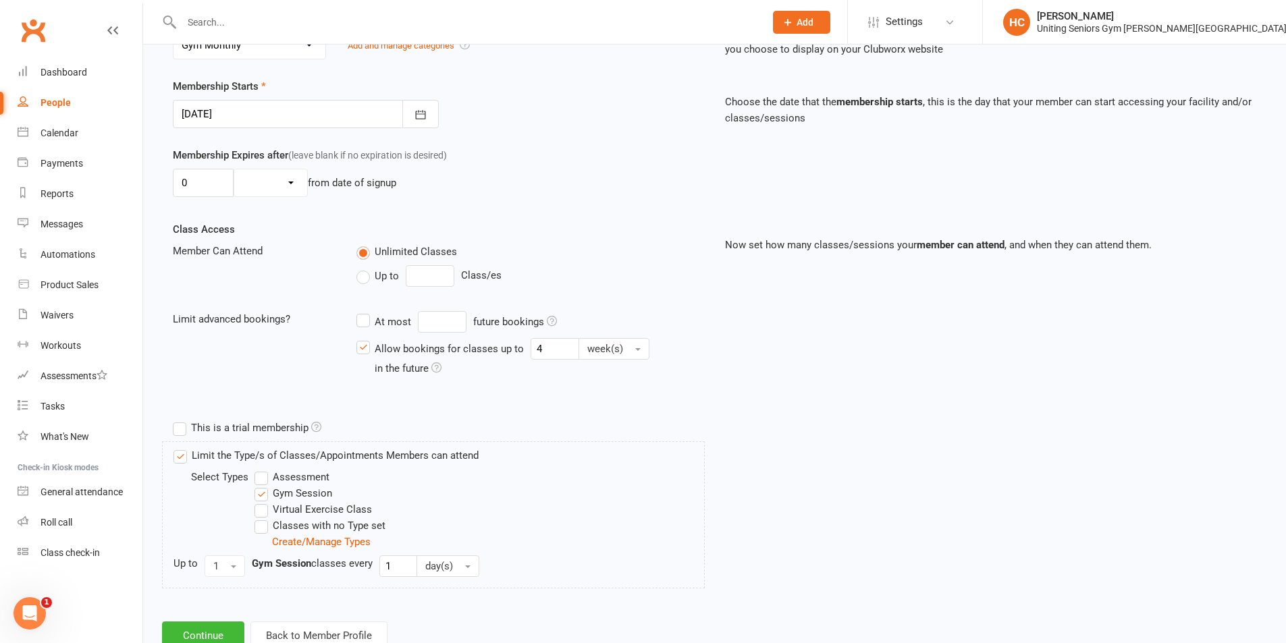
scroll to position [346, 0]
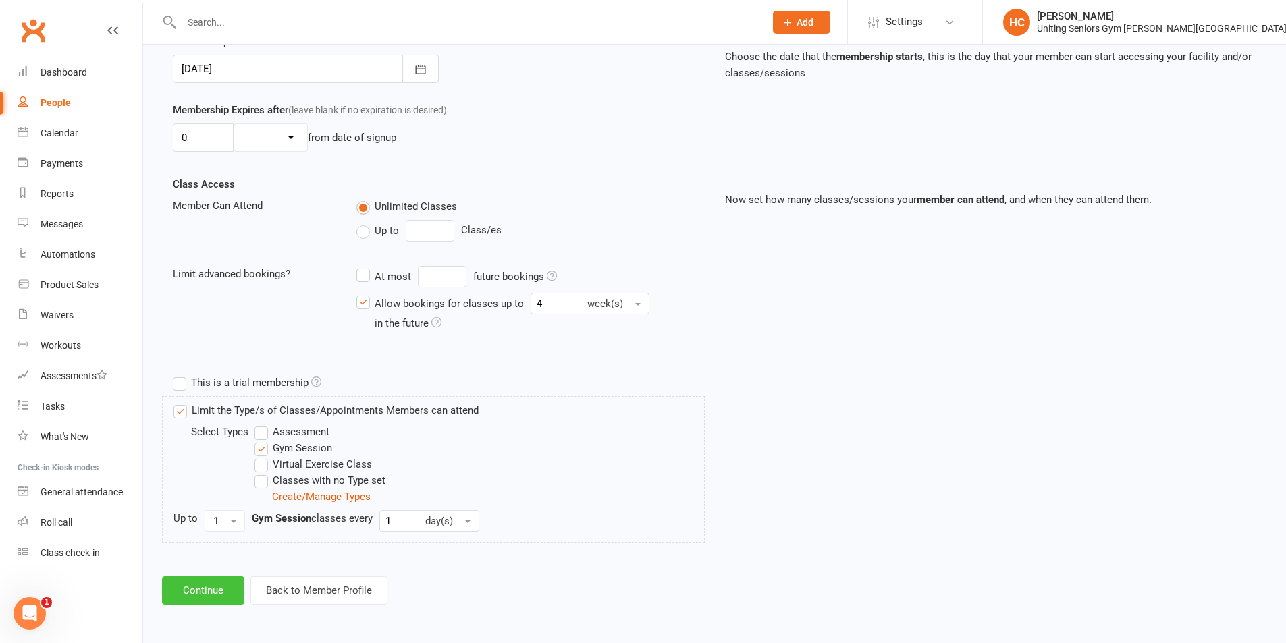
click at [186, 579] on button "Continue" at bounding box center [203, 591] width 82 height 28
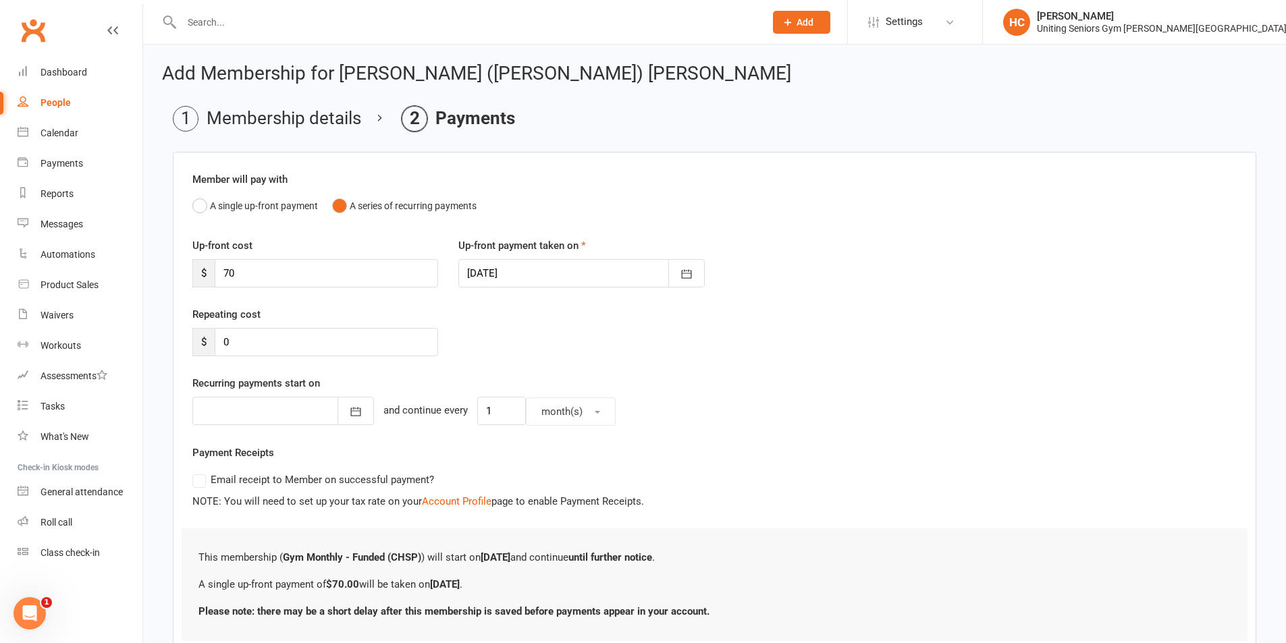
scroll to position [98, 0]
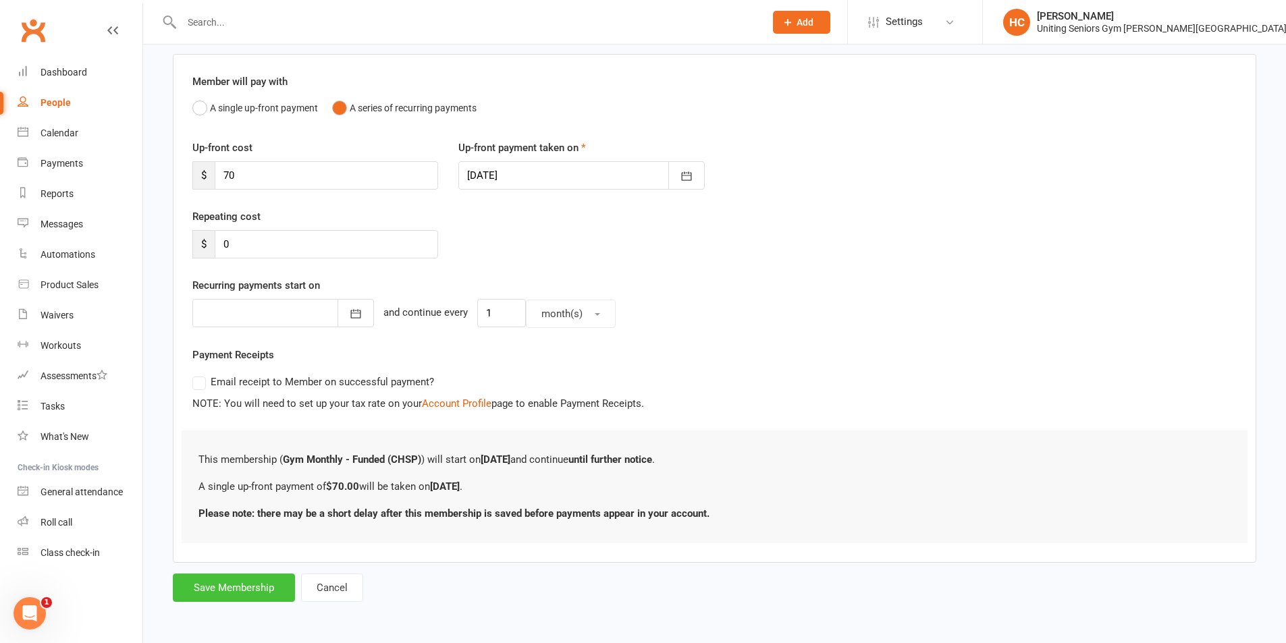
click at [255, 579] on button "Save Membership" at bounding box center [234, 588] width 122 height 28
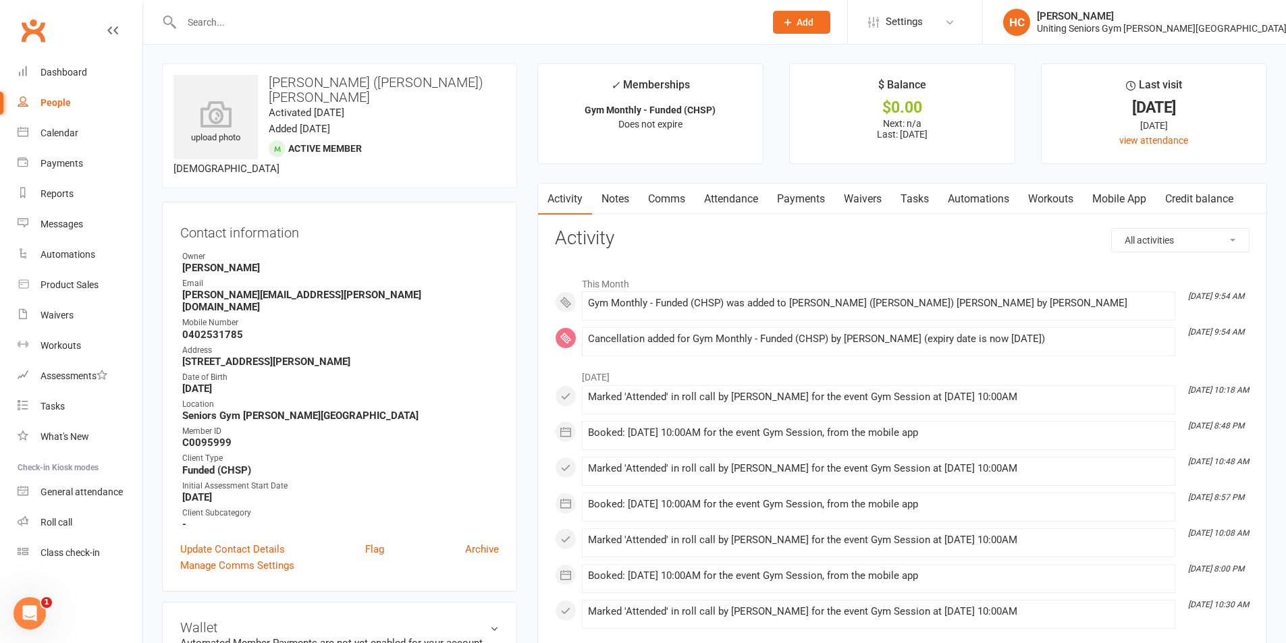
click at [331, 16] on input "text" at bounding box center [467, 22] width 578 height 19
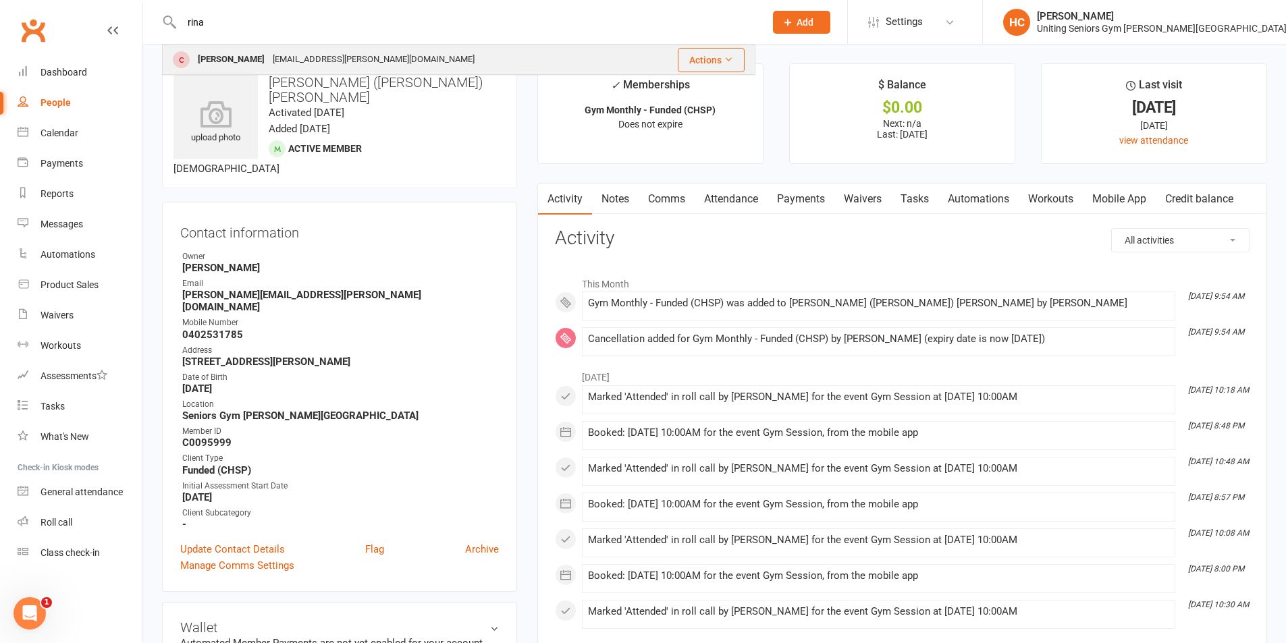
type input "rina"
click at [303, 63] on div "rina.bottaro@optusnet.com.au" at bounding box center [374, 60] width 210 height 20
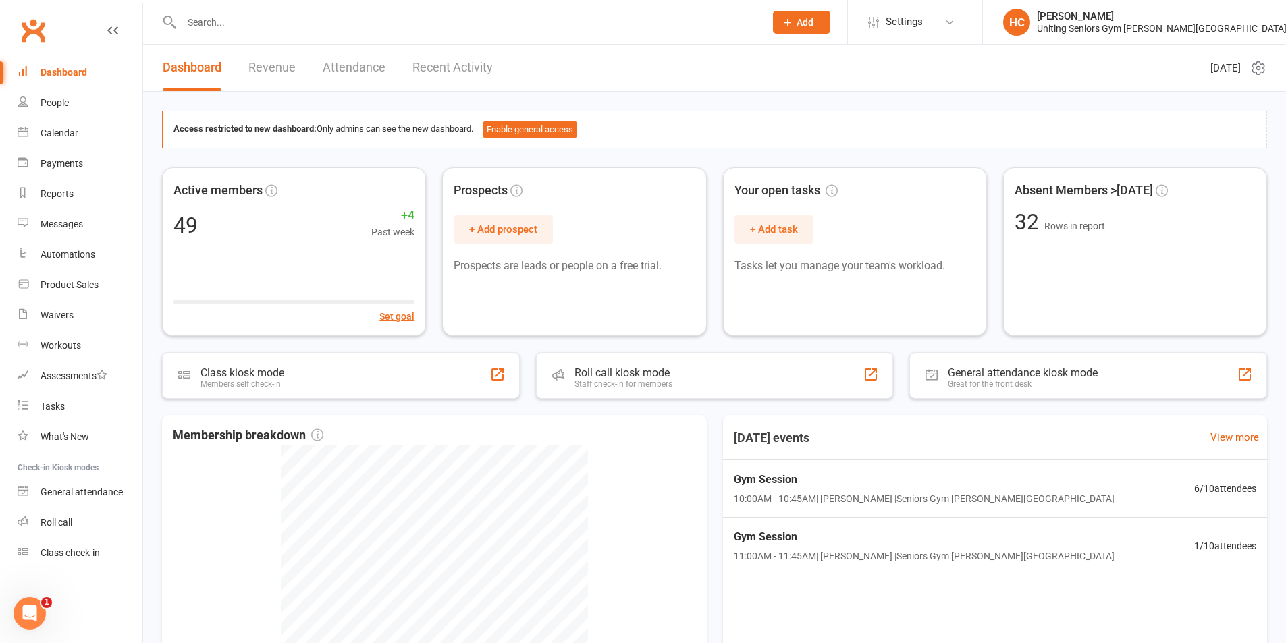
click at [243, 34] on div at bounding box center [459, 22] width 594 height 44
